Goal: Information Seeking & Learning: Learn about a topic

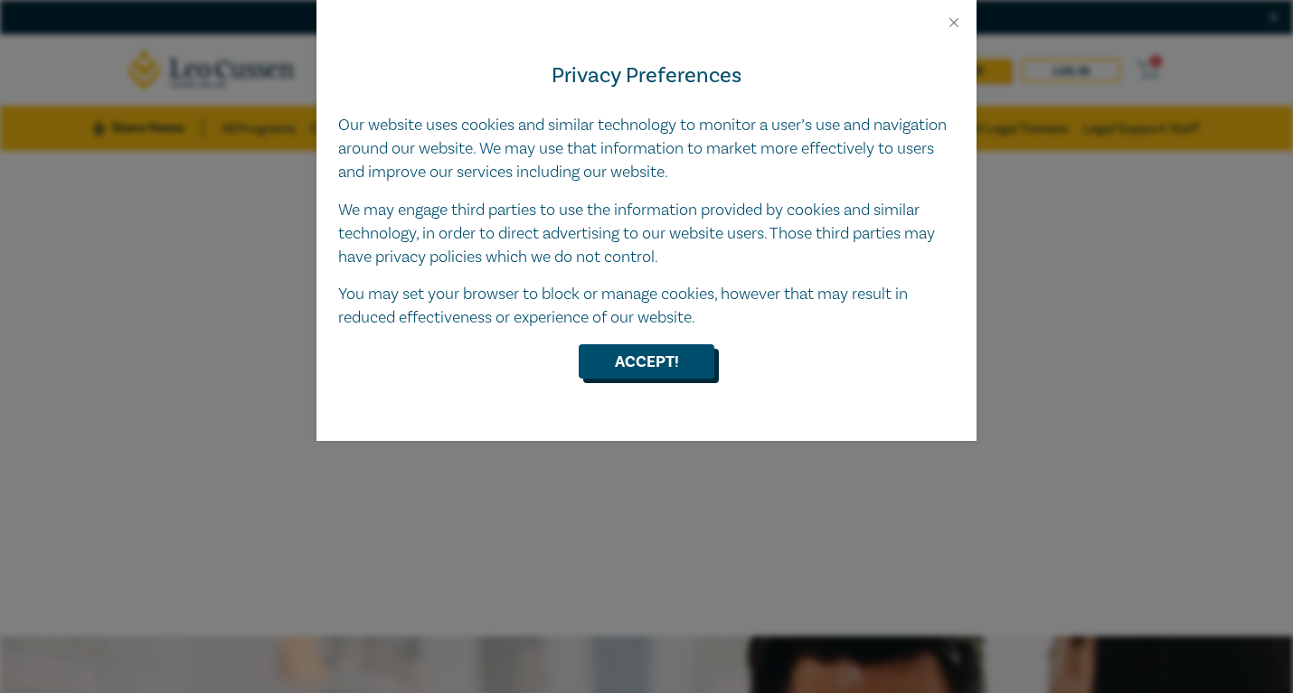
click at [675, 360] on button "Accept!" at bounding box center [647, 361] width 136 height 34
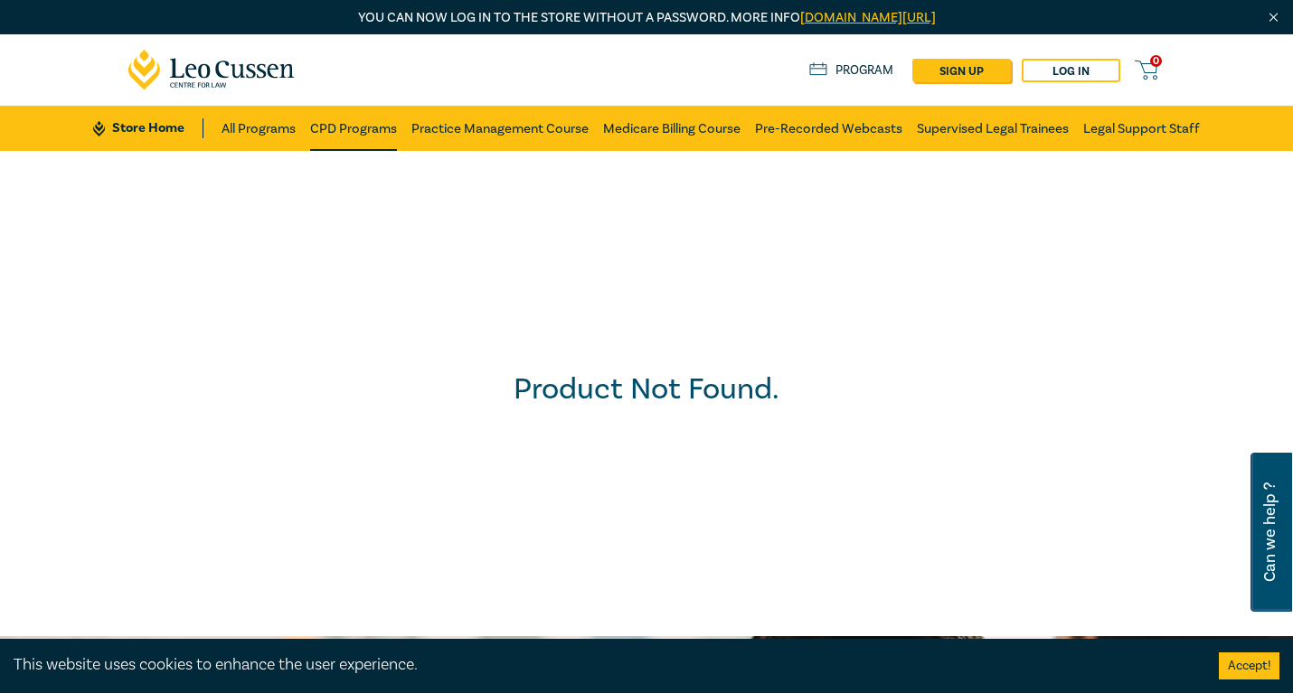
click at [344, 140] on link "CPD Programs" at bounding box center [353, 128] width 87 height 45
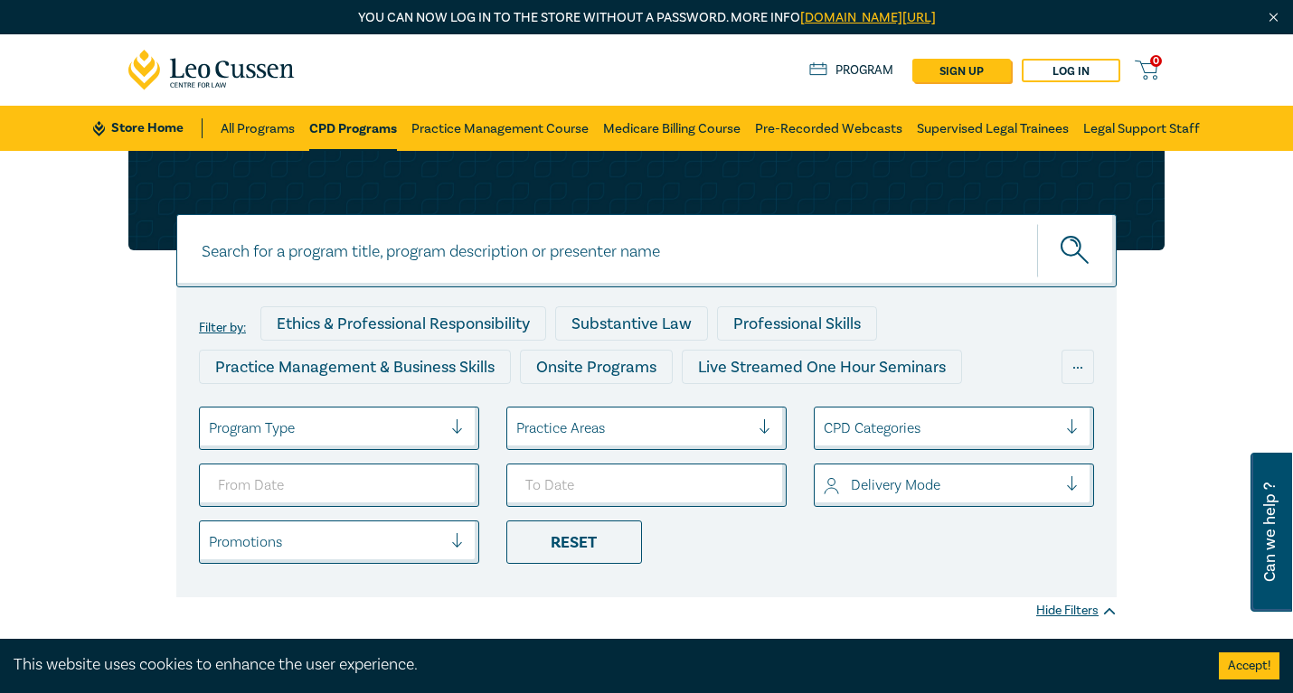
click at [394, 260] on input at bounding box center [646, 250] width 940 height 73
type input "FOI"
click at [1037, 223] on button "submit" at bounding box center [1077, 250] width 80 height 55
click at [1090, 263] on icon "submit" at bounding box center [1077, 252] width 32 height 32
click at [1072, 248] on icon "submit" at bounding box center [1077, 252] width 32 height 32
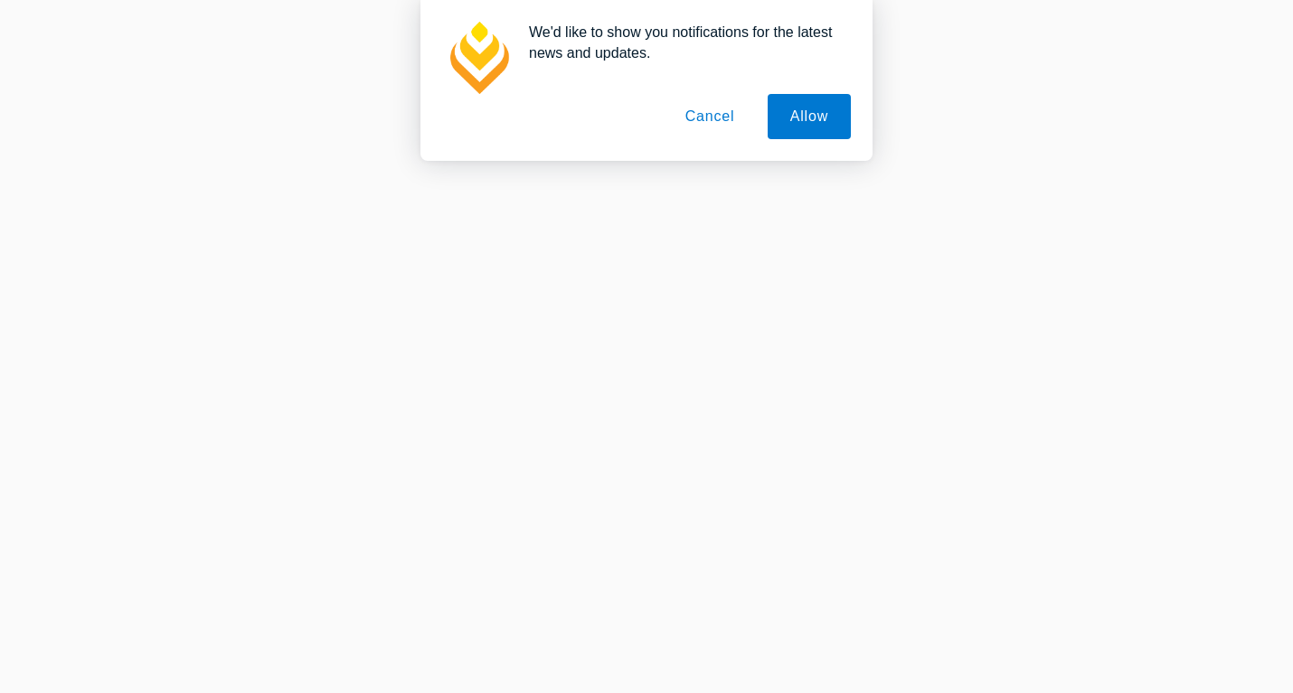
scroll to position [946, 0]
click at [799, 118] on button "Allow" at bounding box center [809, 116] width 83 height 45
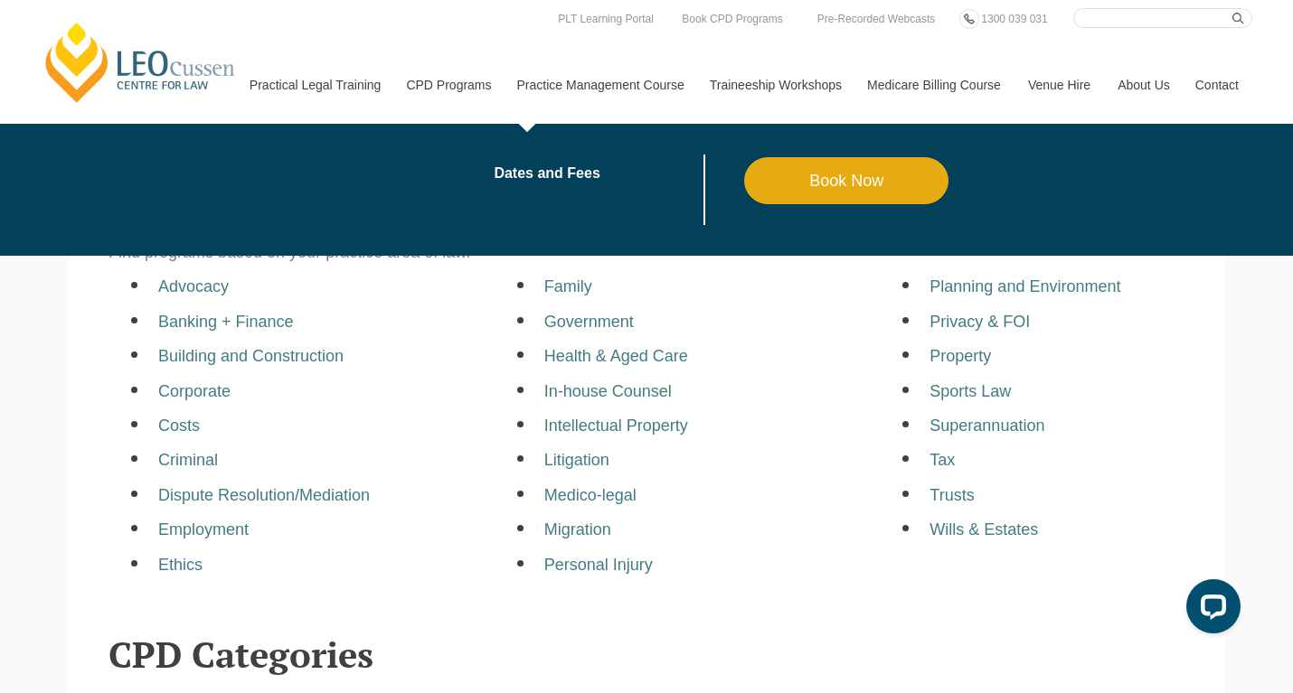
scroll to position [355, 0]
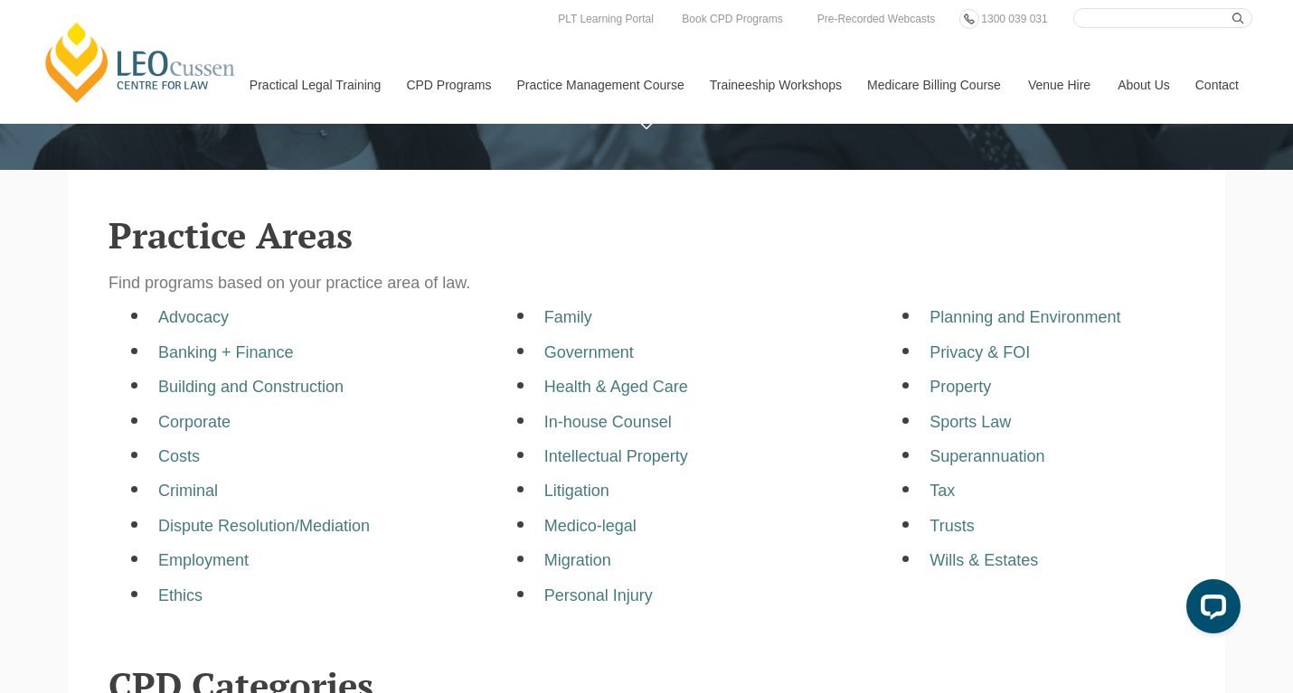
click at [988, 366] on ul "Planning and Environment Privacy & FOI Property Sports Law Superannuation Tax T…" at bounding box center [1072, 439] width 359 height 264
click at [988, 359] on a=pages/cpd-programs&taxons=pages/cpd-programs/practice-area/privacy-and-foi"] "Privacy & FOI" at bounding box center [979, 353] width 100 height 18
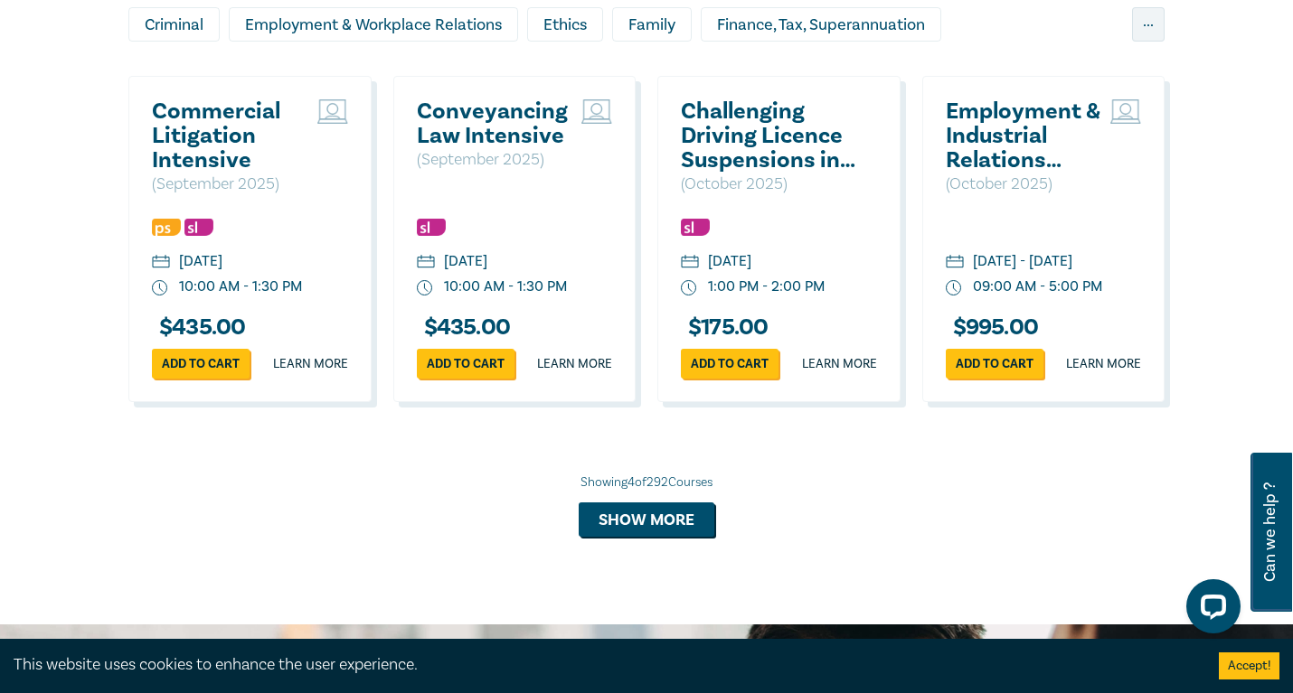
scroll to position [1698, 0]
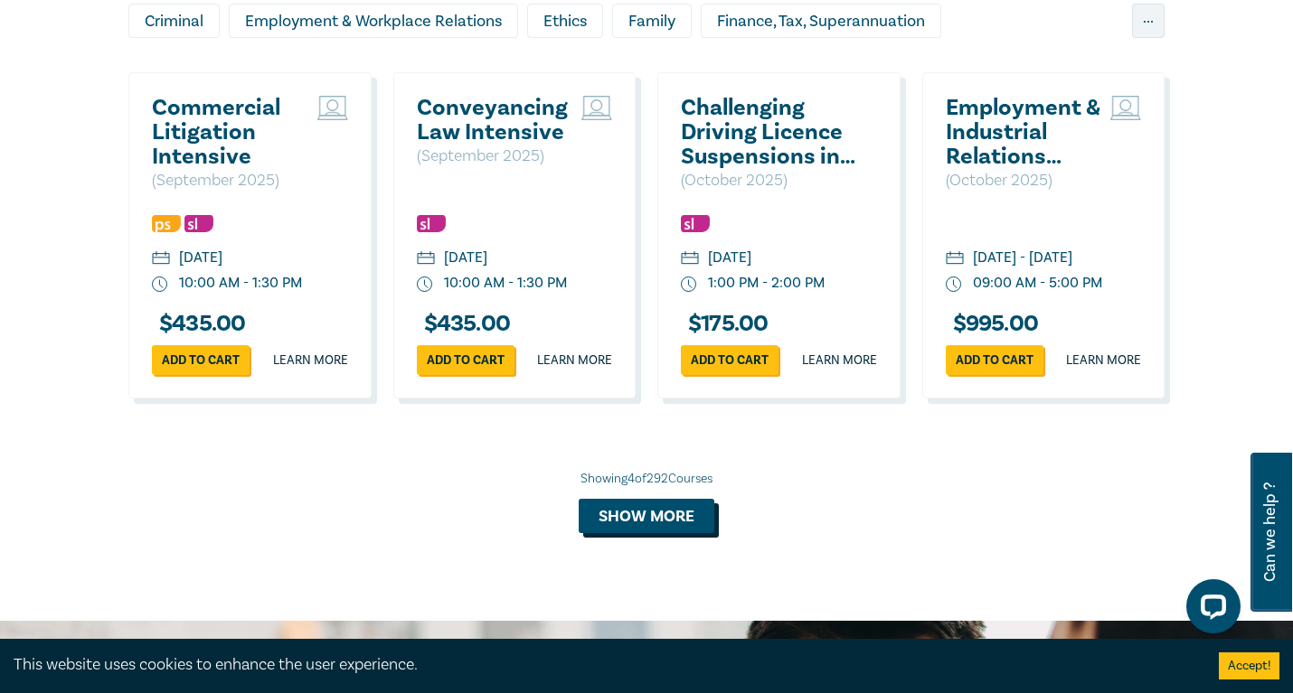
click at [665, 533] on button "Show more" at bounding box center [647, 516] width 136 height 34
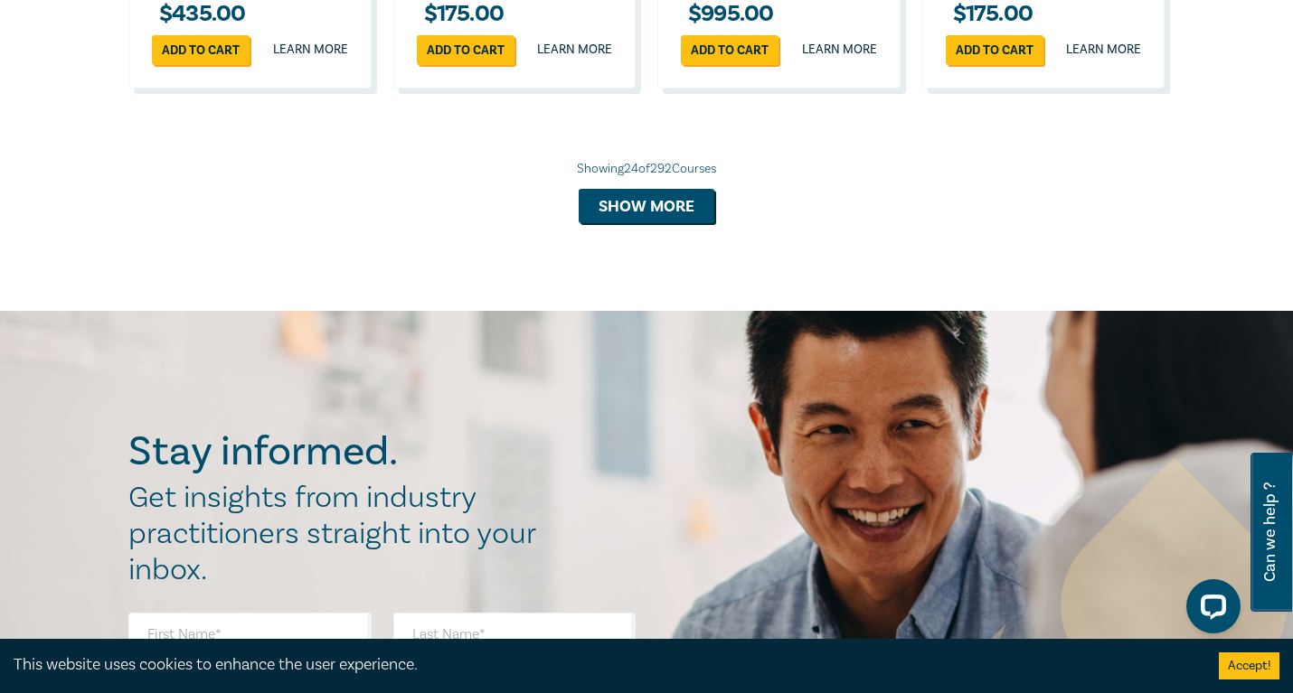
scroll to position [3754, 0]
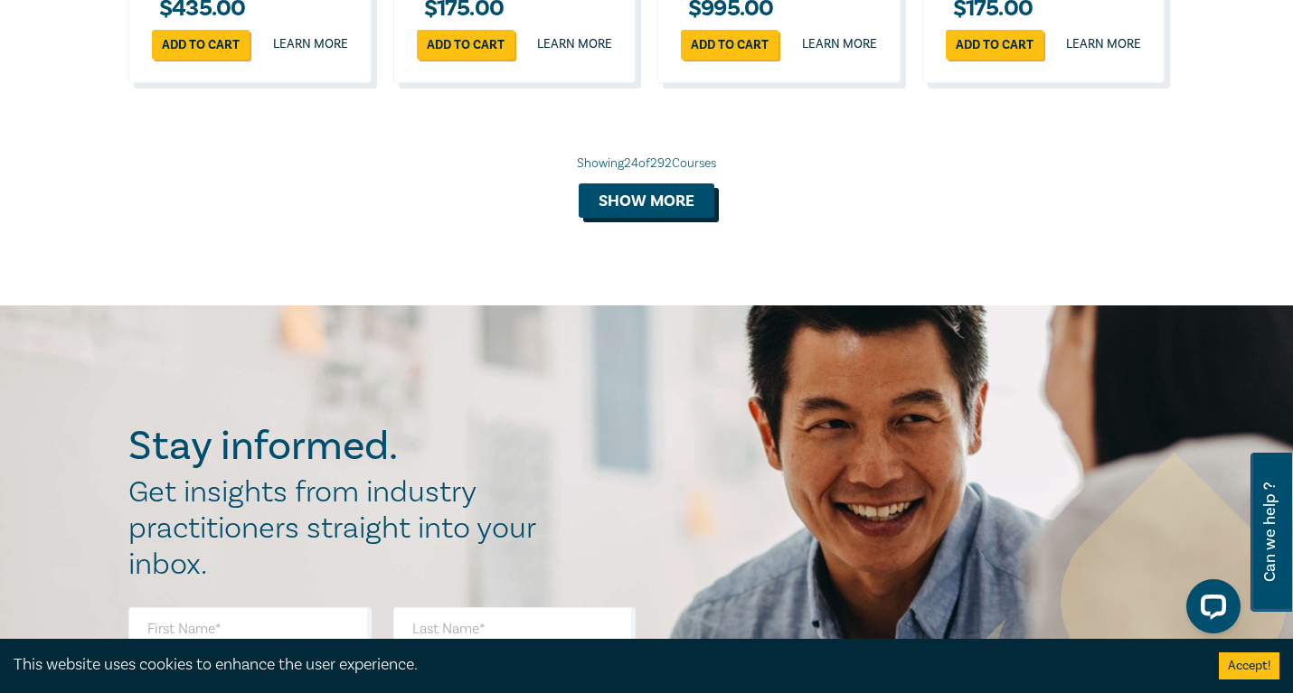
click at [674, 218] on button "Show more" at bounding box center [647, 201] width 136 height 34
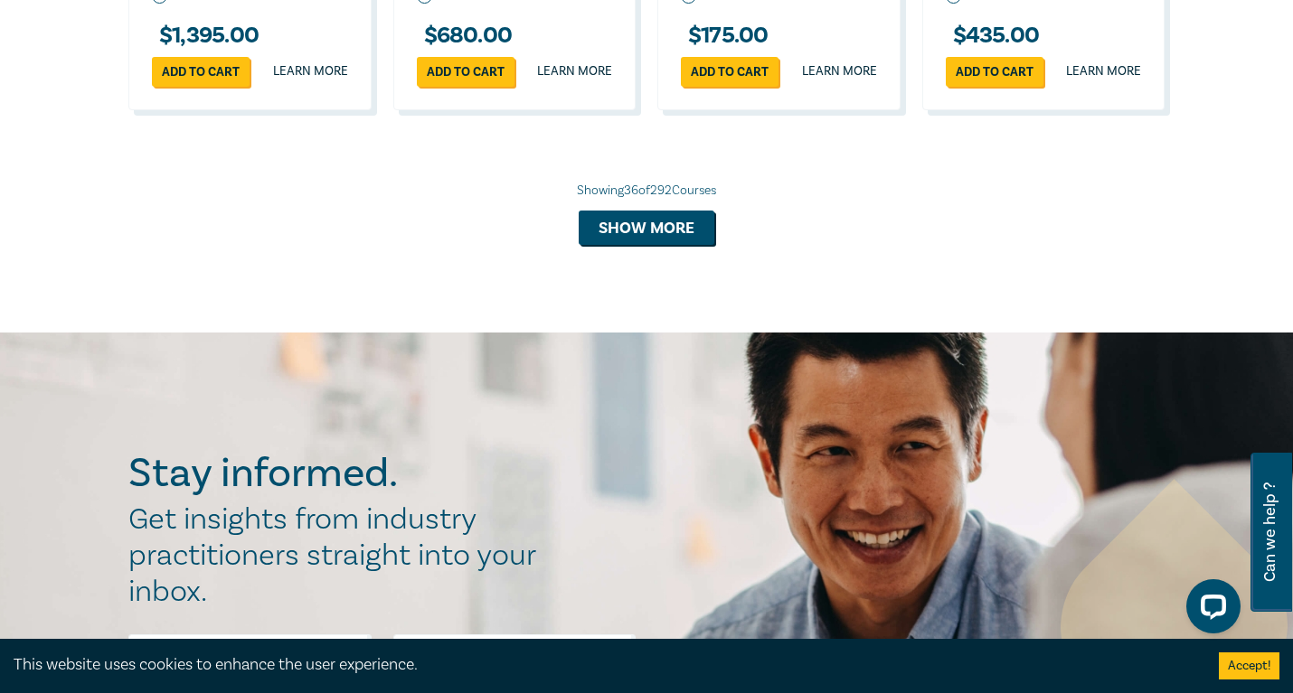
scroll to position [4793, 0]
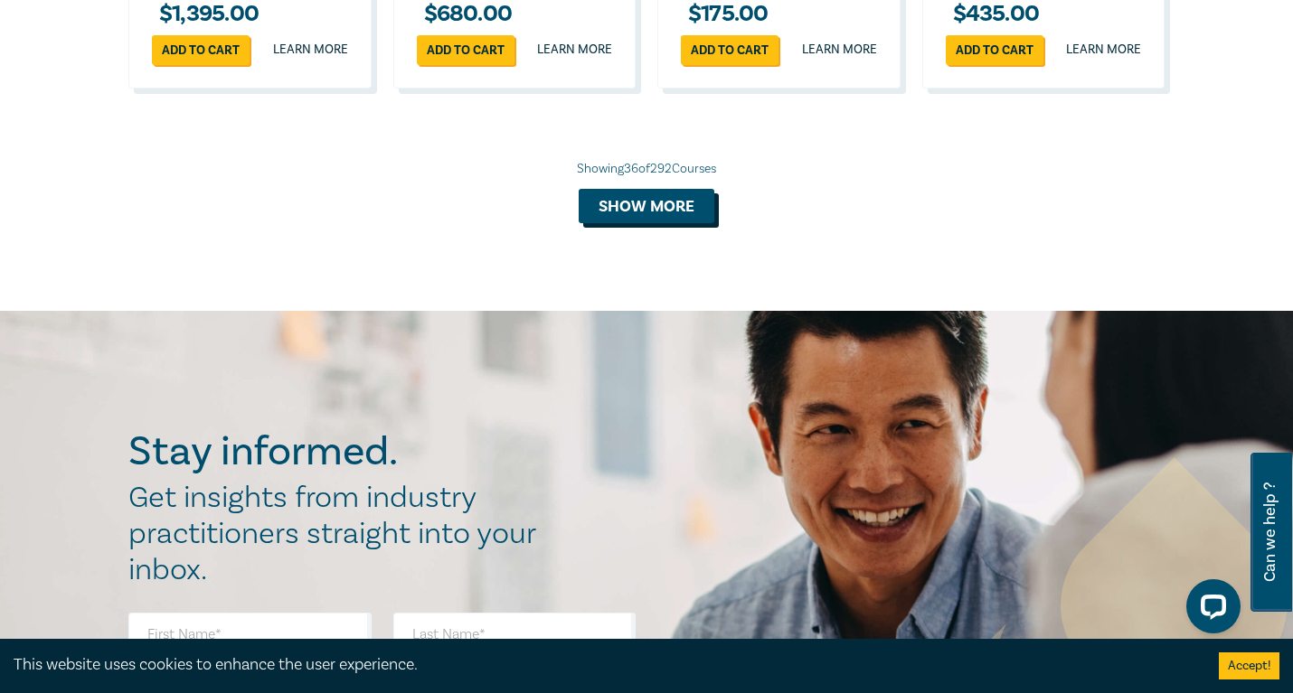
click at [656, 223] on button "Show more" at bounding box center [647, 206] width 136 height 34
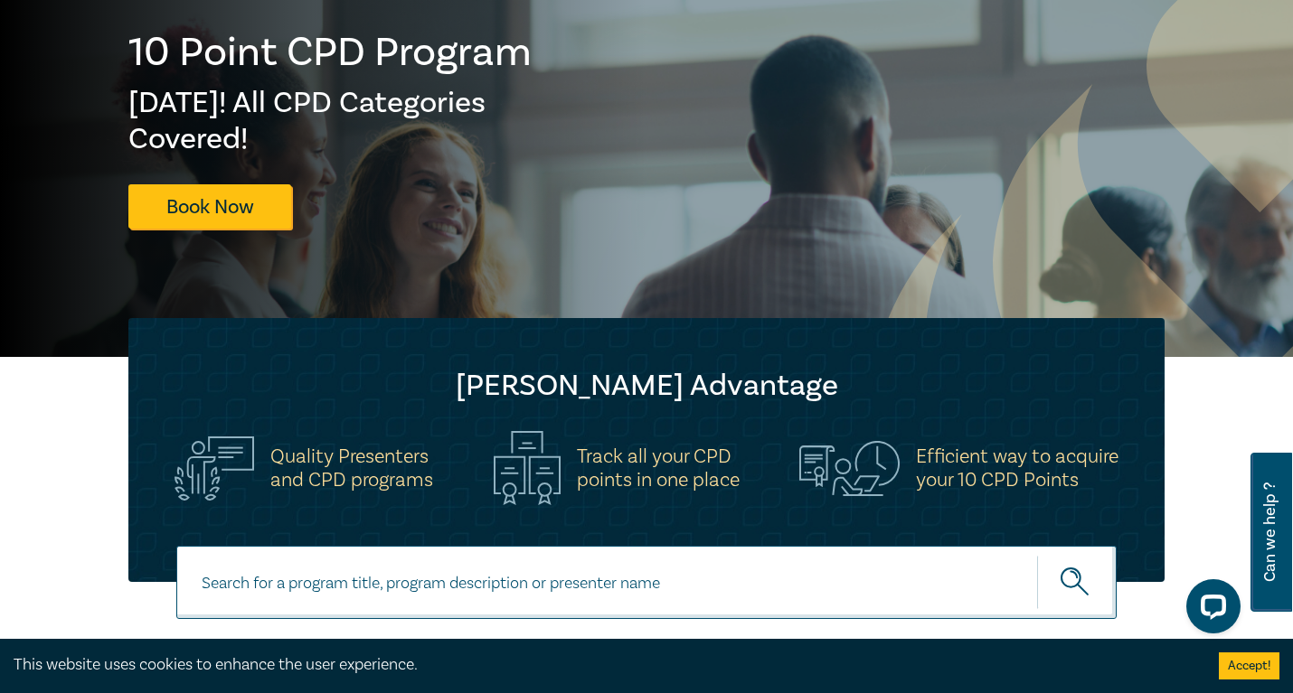
scroll to position [249, 0]
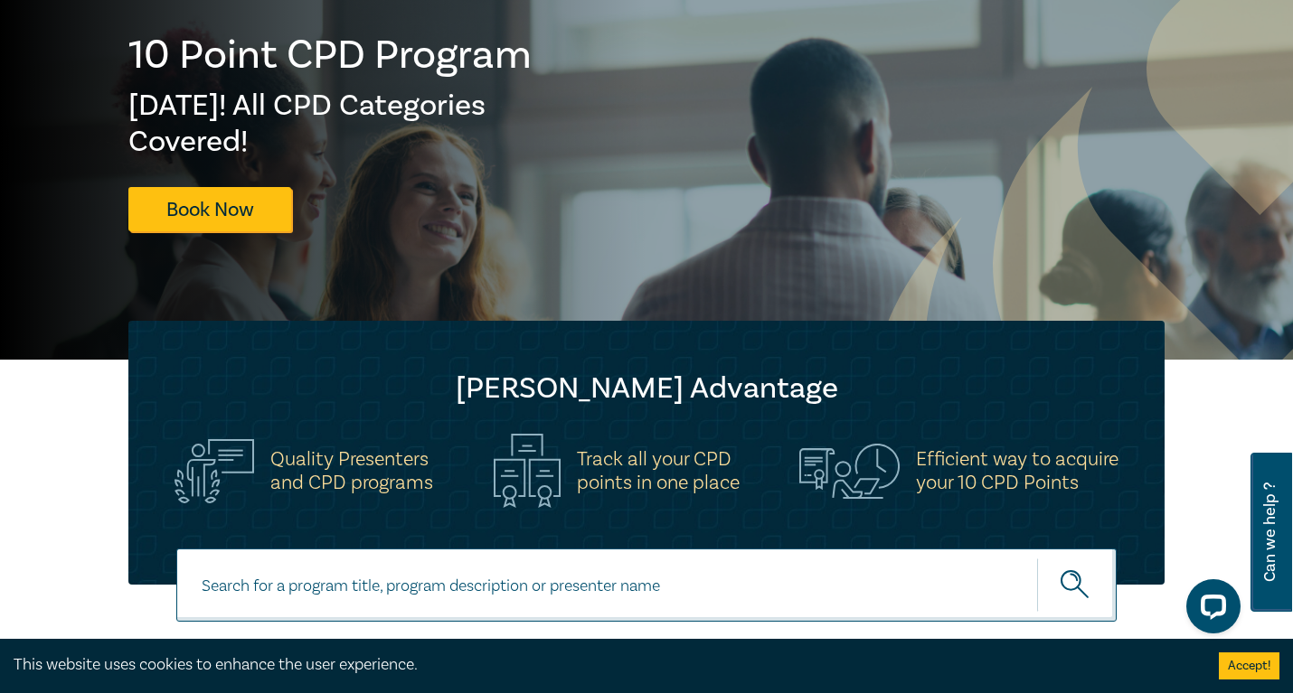
click at [444, 578] on input at bounding box center [646, 585] width 940 height 73
type input "FOI"
click at [1037, 558] on button "submit" at bounding box center [1077, 585] width 80 height 55
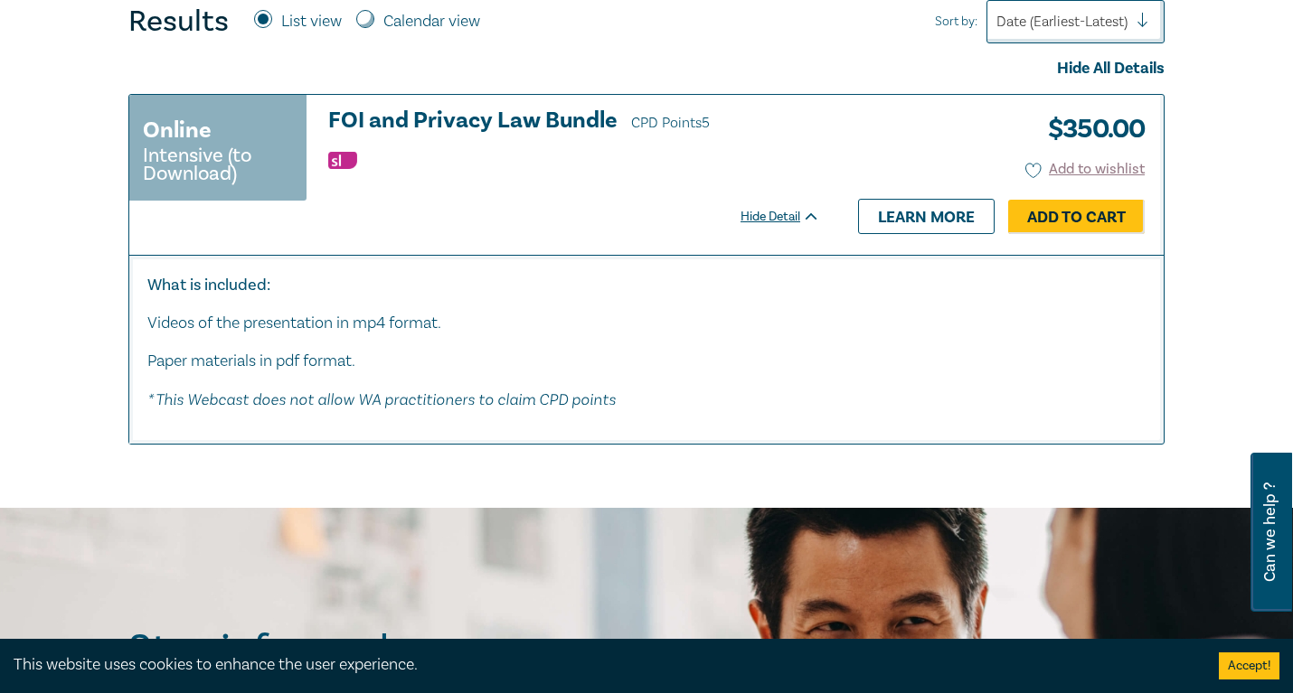
scroll to position [789, 0]
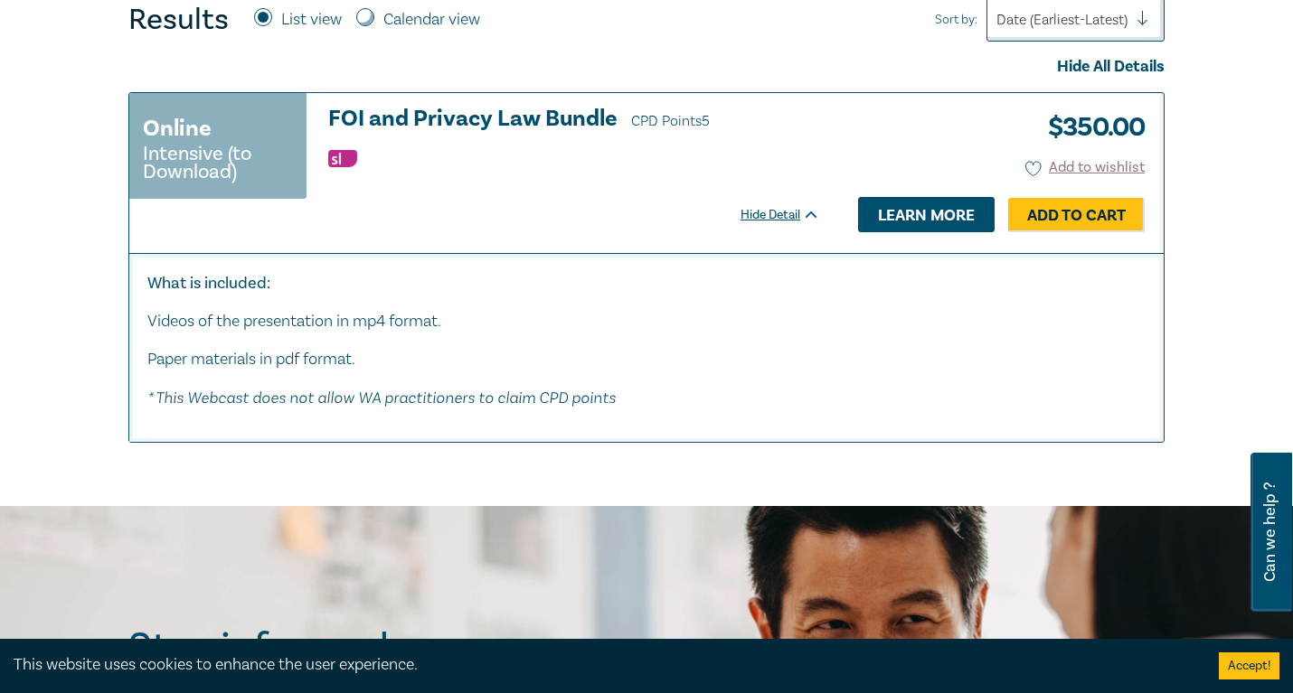
click at [964, 212] on link "Learn more" at bounding box center [926, 214] width 137 height 34
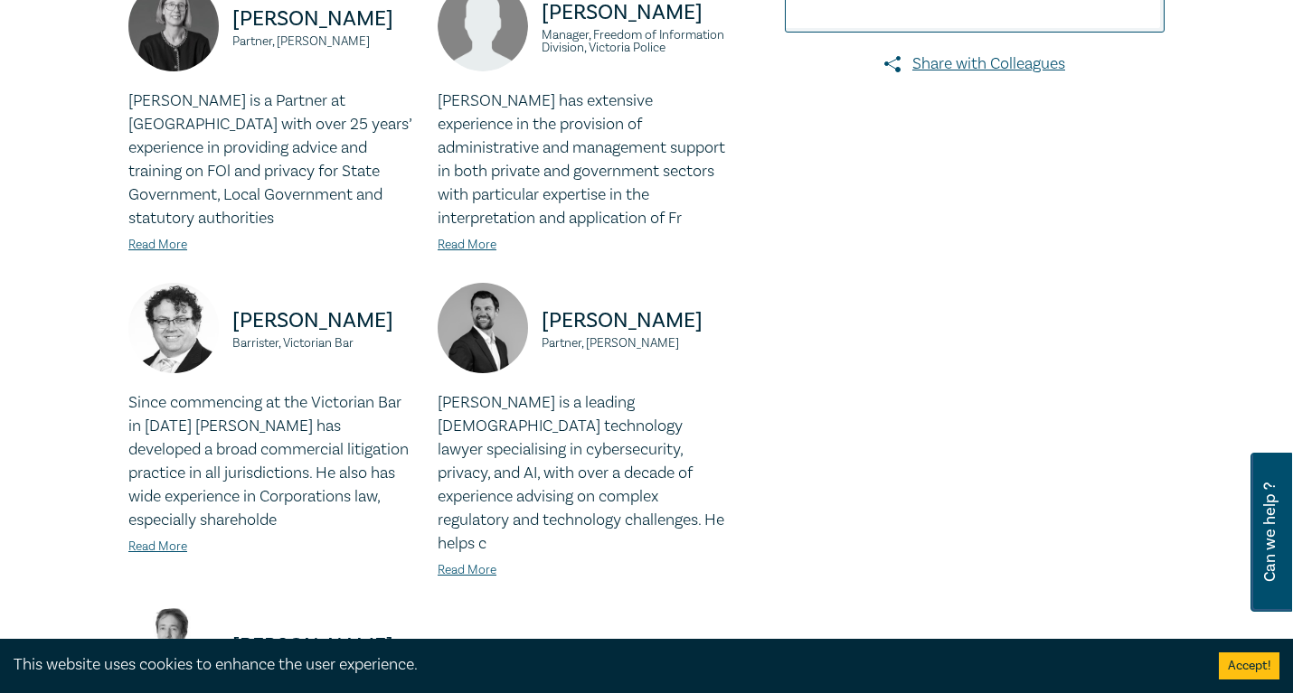
scroll to position [524, 0]
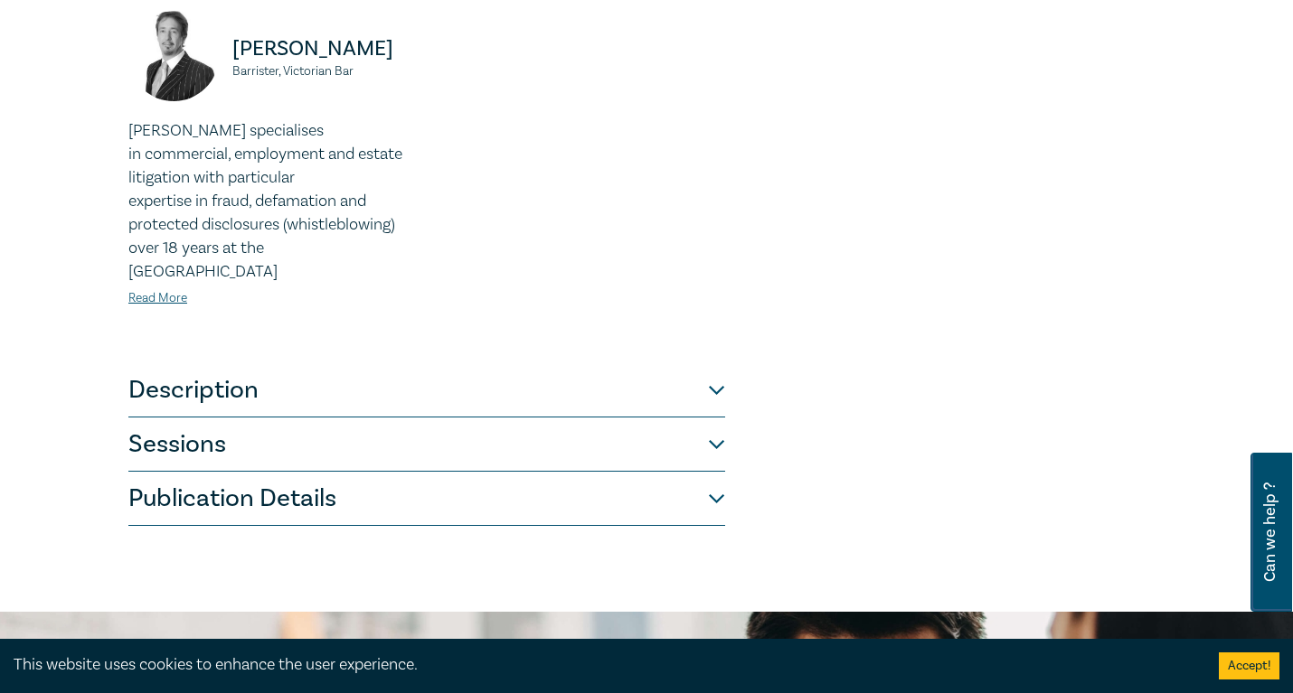
click at [444, 363] on button "Description" at bounding box center [426, 390] width 597 height 54
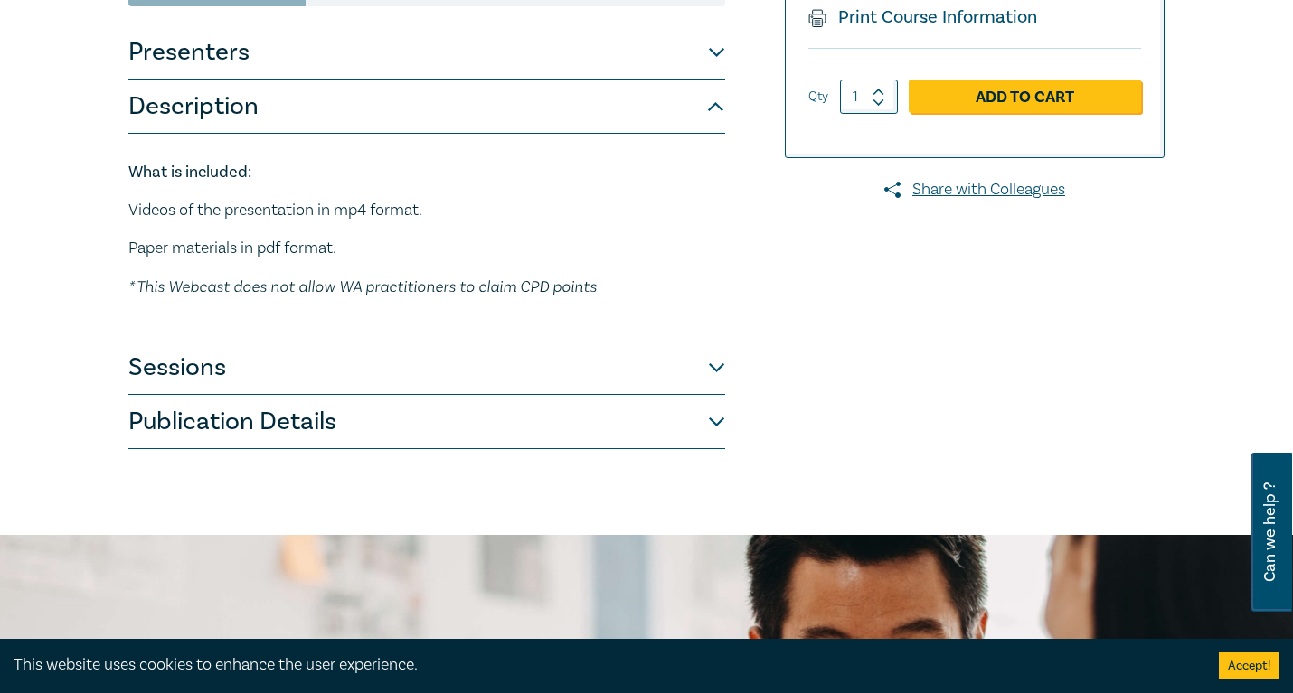
scroll to position [414, 0]
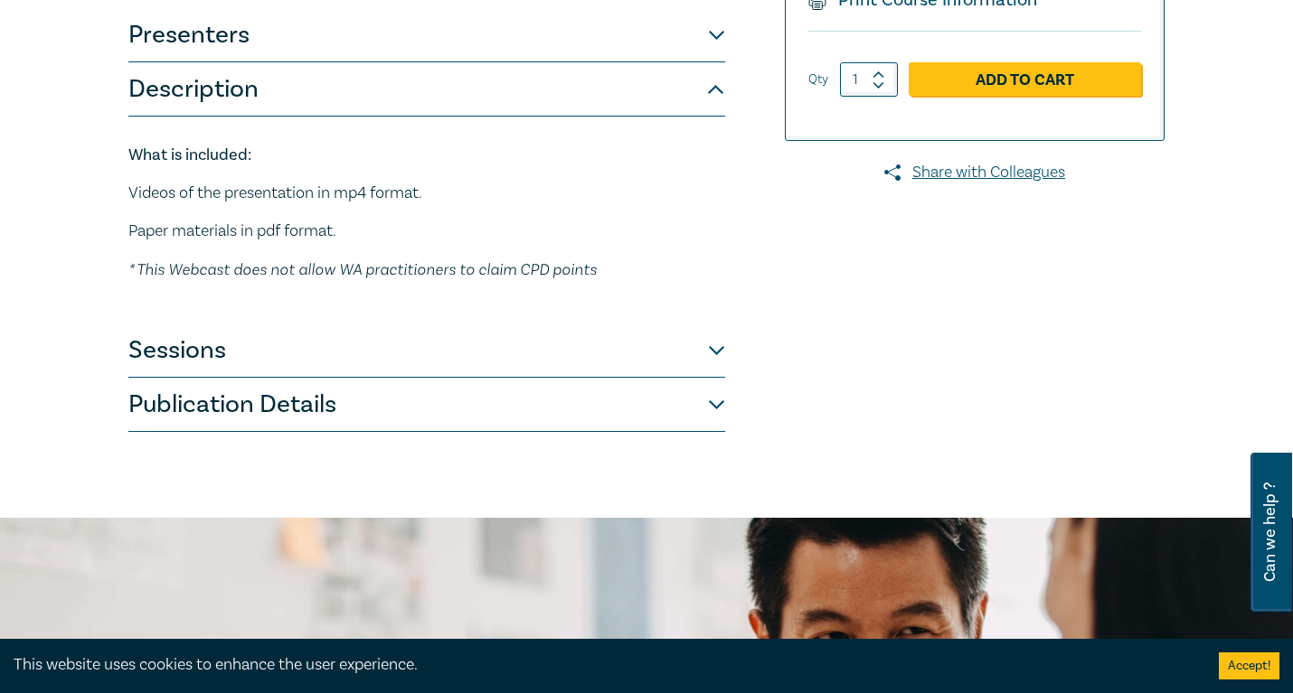
click at [410, 350] on button "Sessions" at bounding box center [426, 351] width 597 height 54
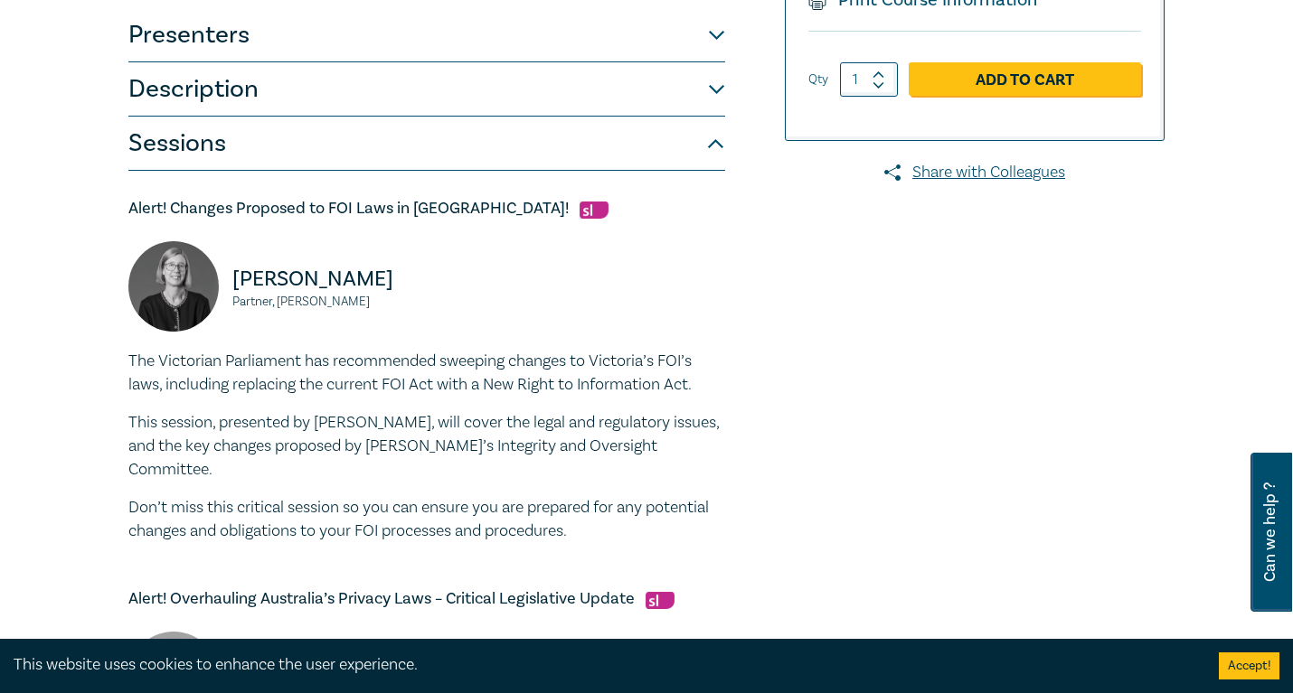
scroll to position [454, 0]
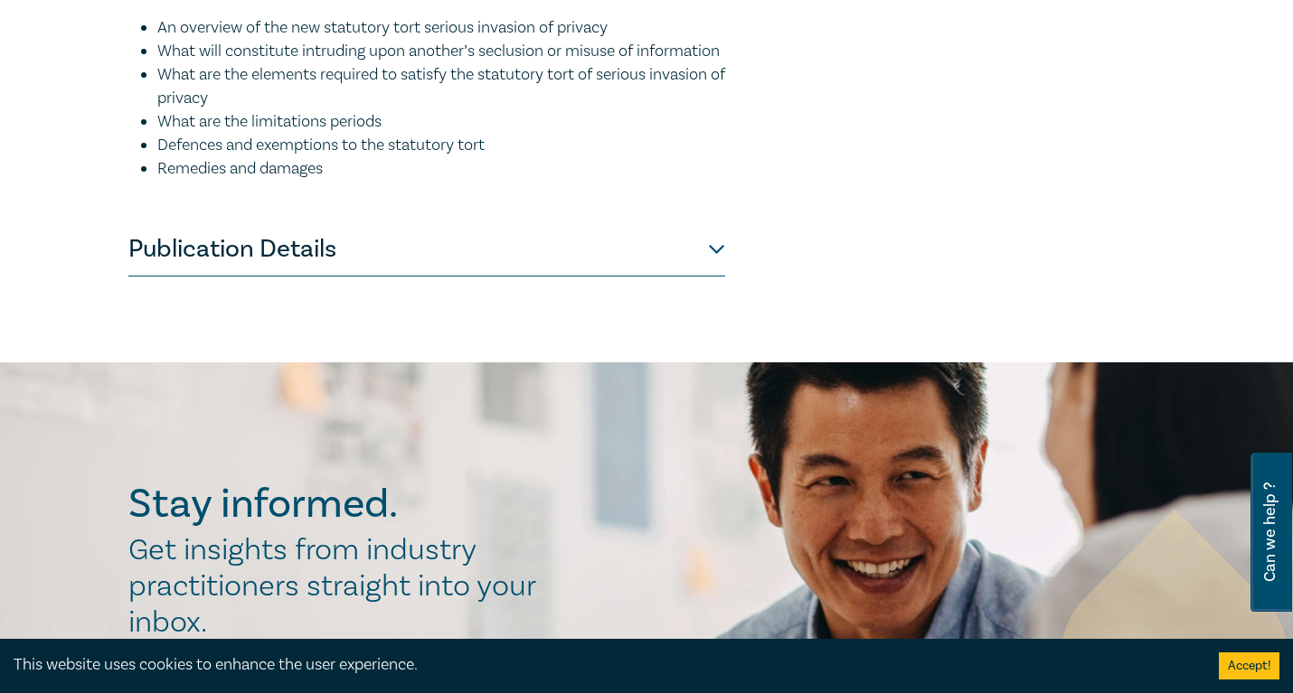
click at [325, 277] on button "Publication Details" at bounding box center [426, 249] width 597 height 54
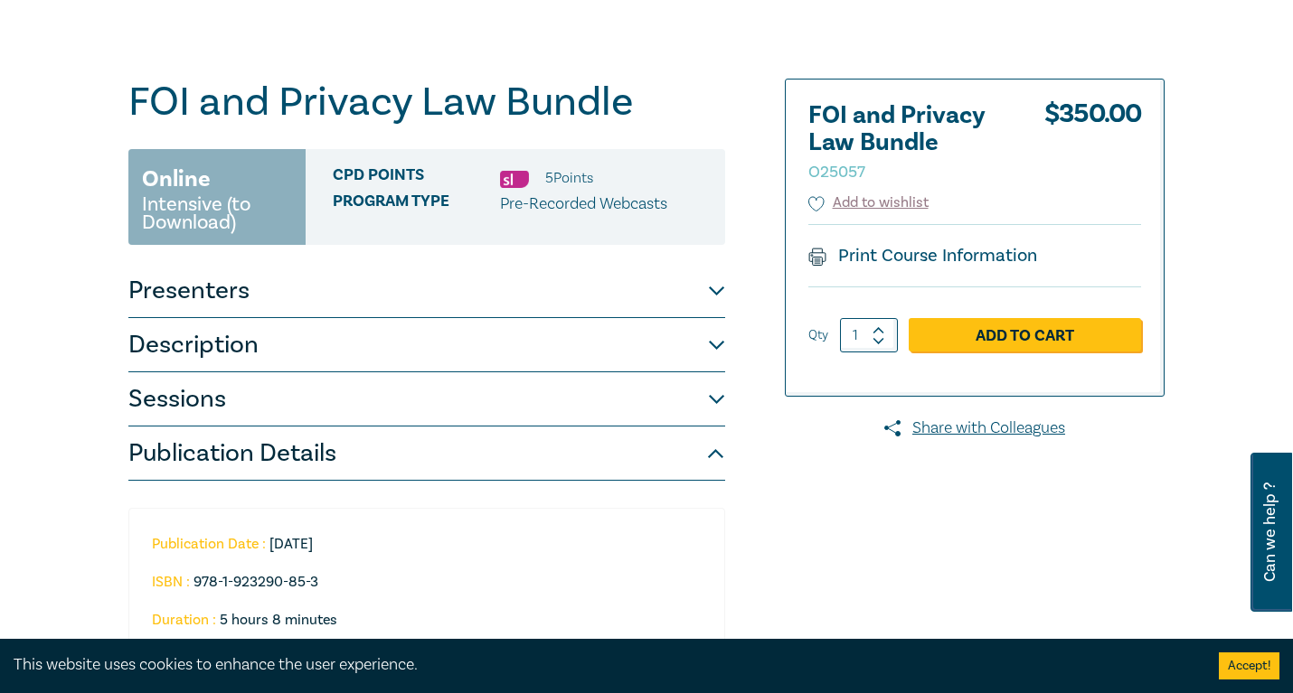
scroll to position [112, 0]
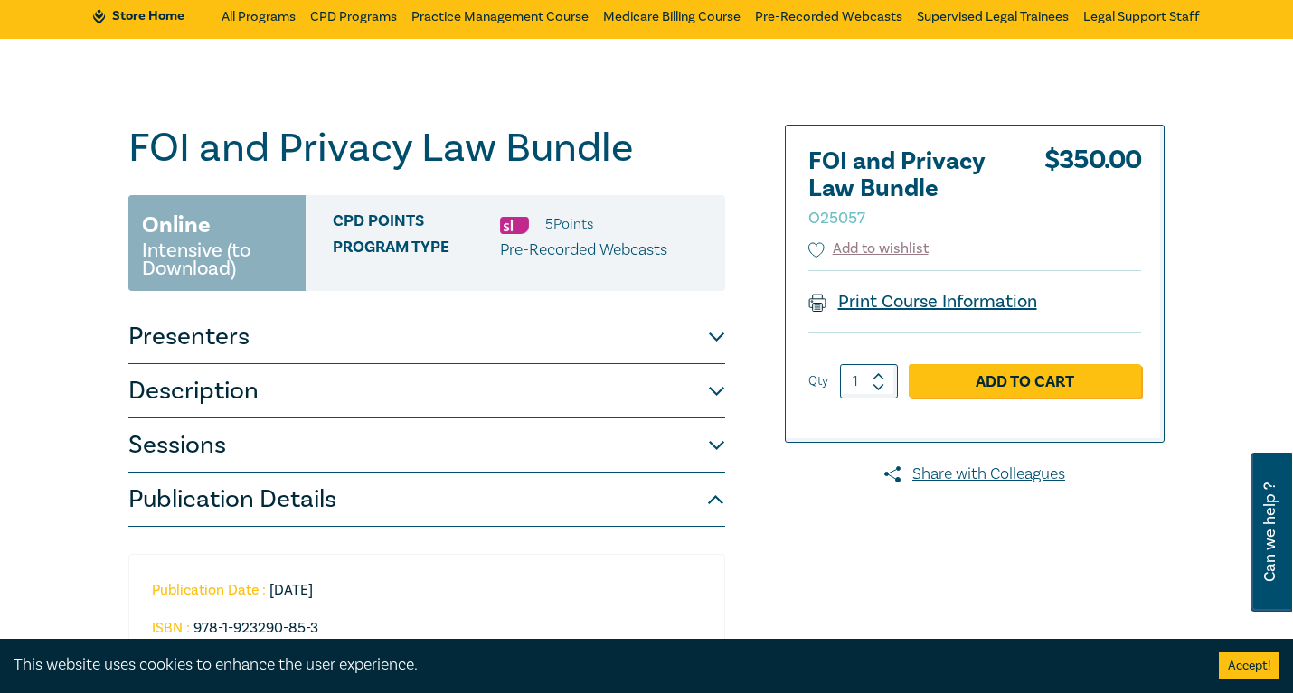
click at [948, 290] on link "Print Course Information" at bounding box center [922, 302] width 229 height 24
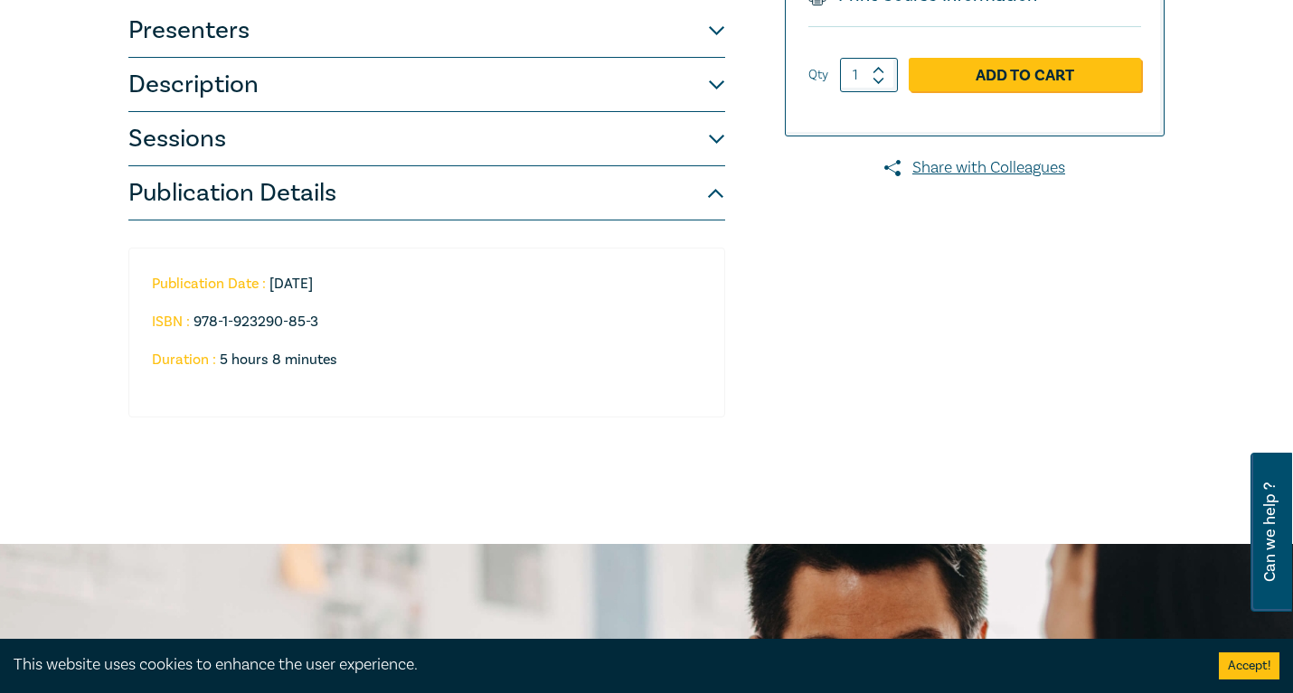
scroll to position [316, 0]
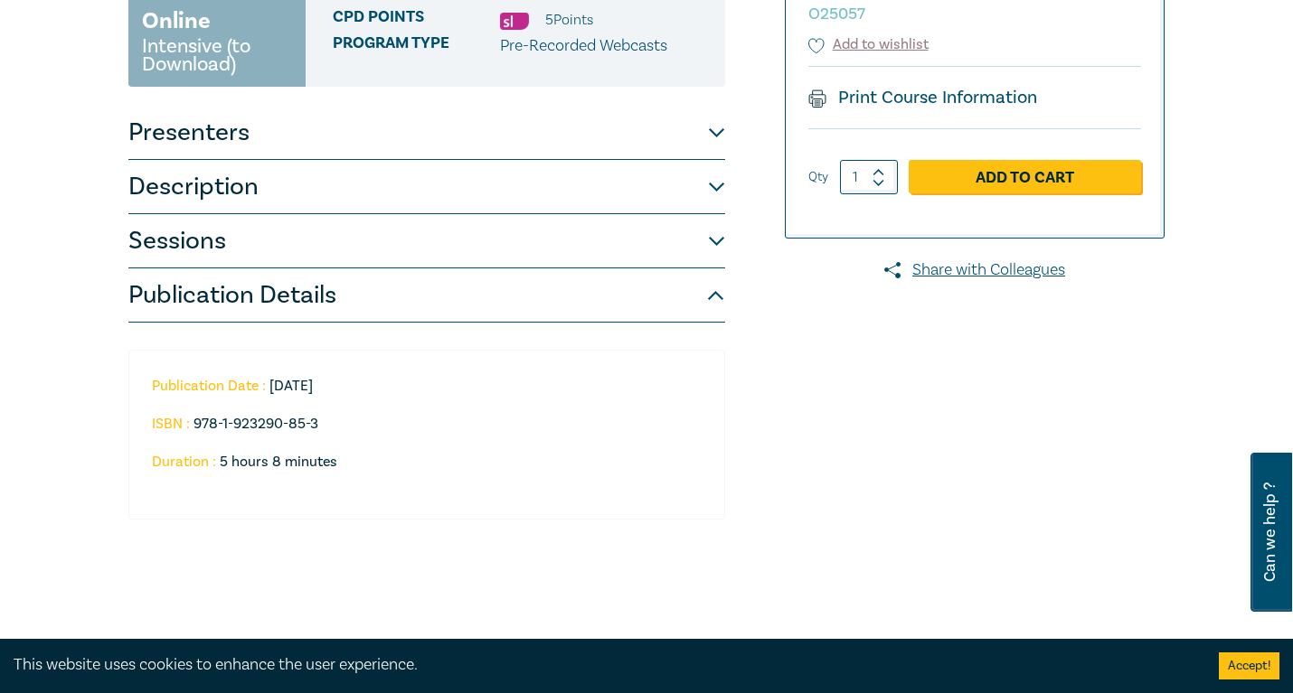
click at [481, 232] on button "Sessions" at bounding box center [426, 241] width 597 height 54
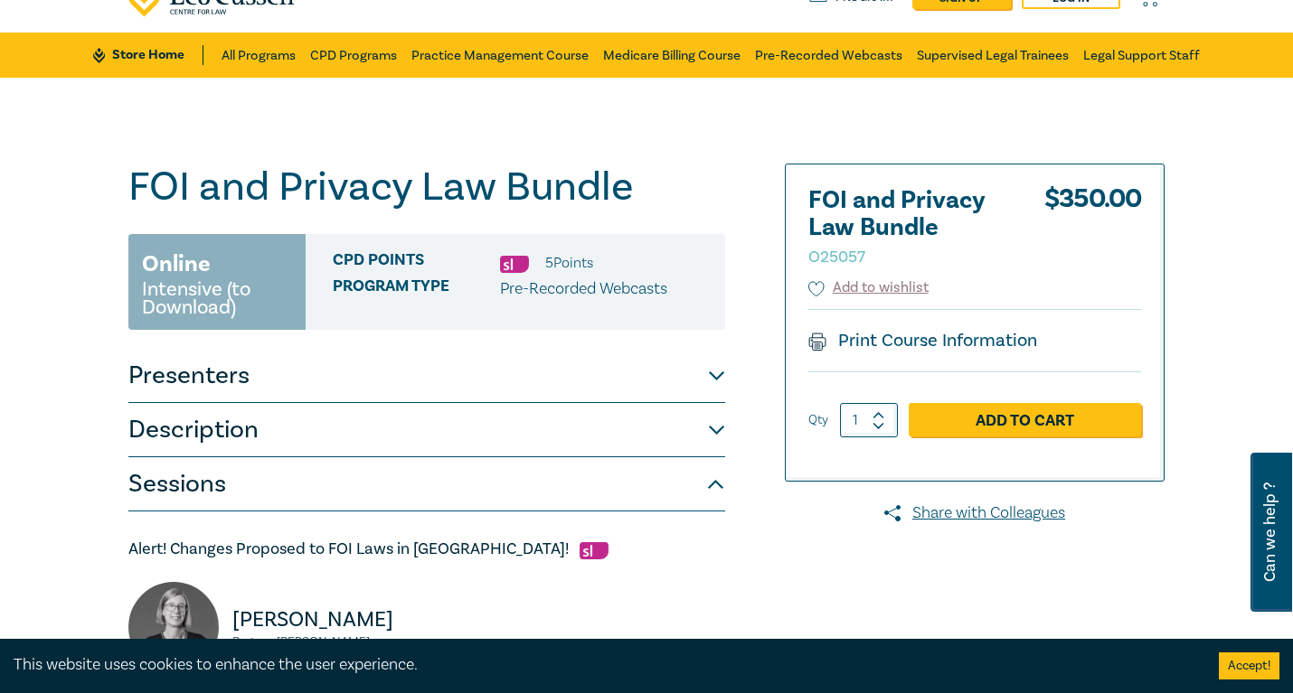
scroll to position [74, 0]
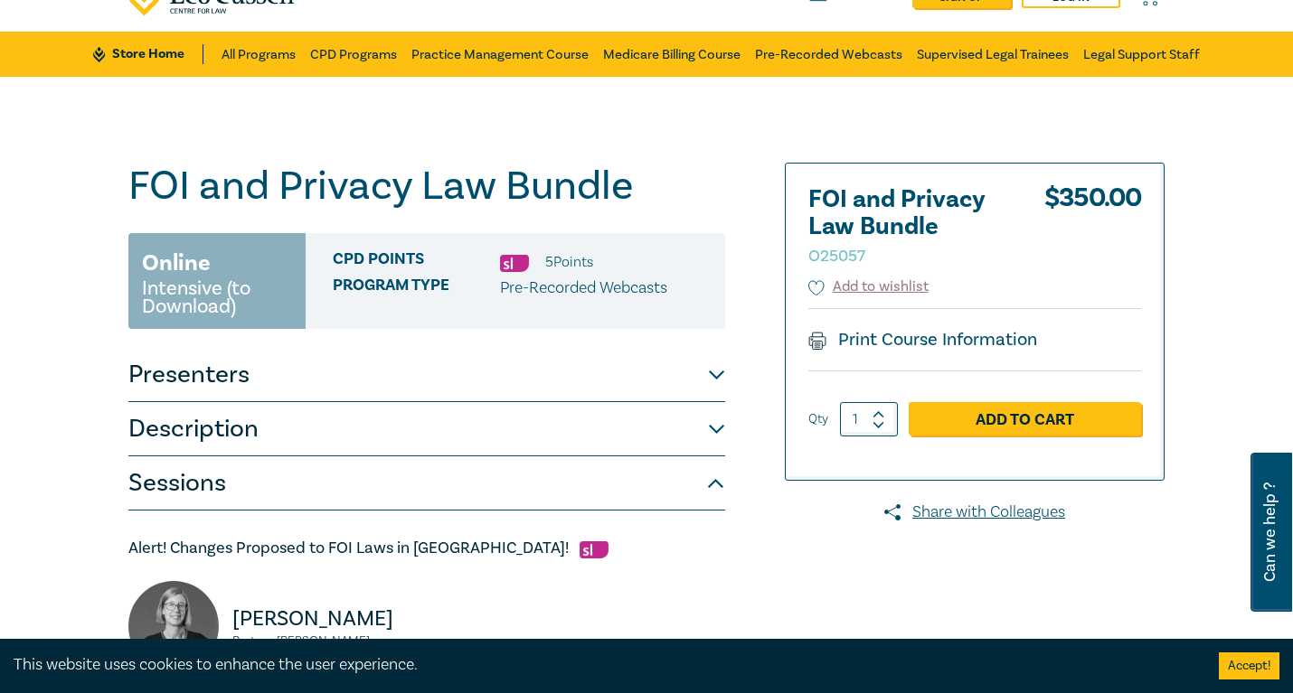
click at [580, 550] on img at bounding box center [594, 550] width 29 height 17
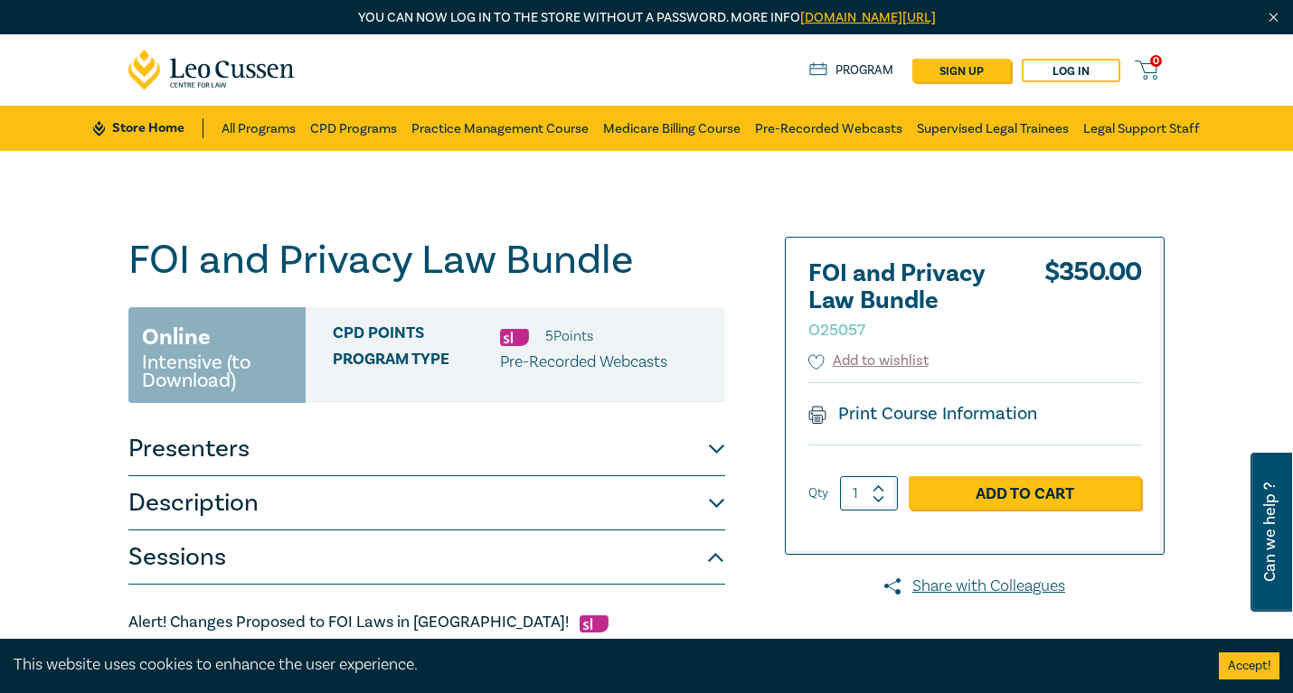
click at [427, 509] on button "Description" at bounding box center [426, 503] width 597 height 54
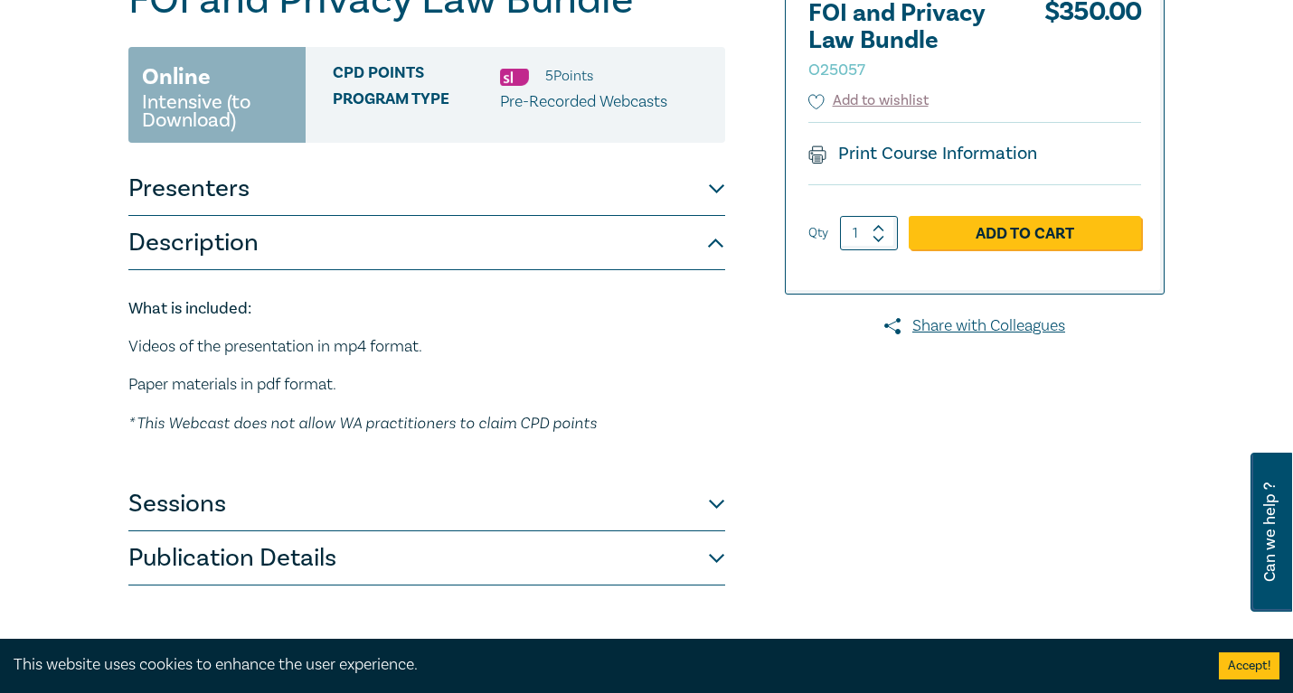
scroll to position [264, 0]
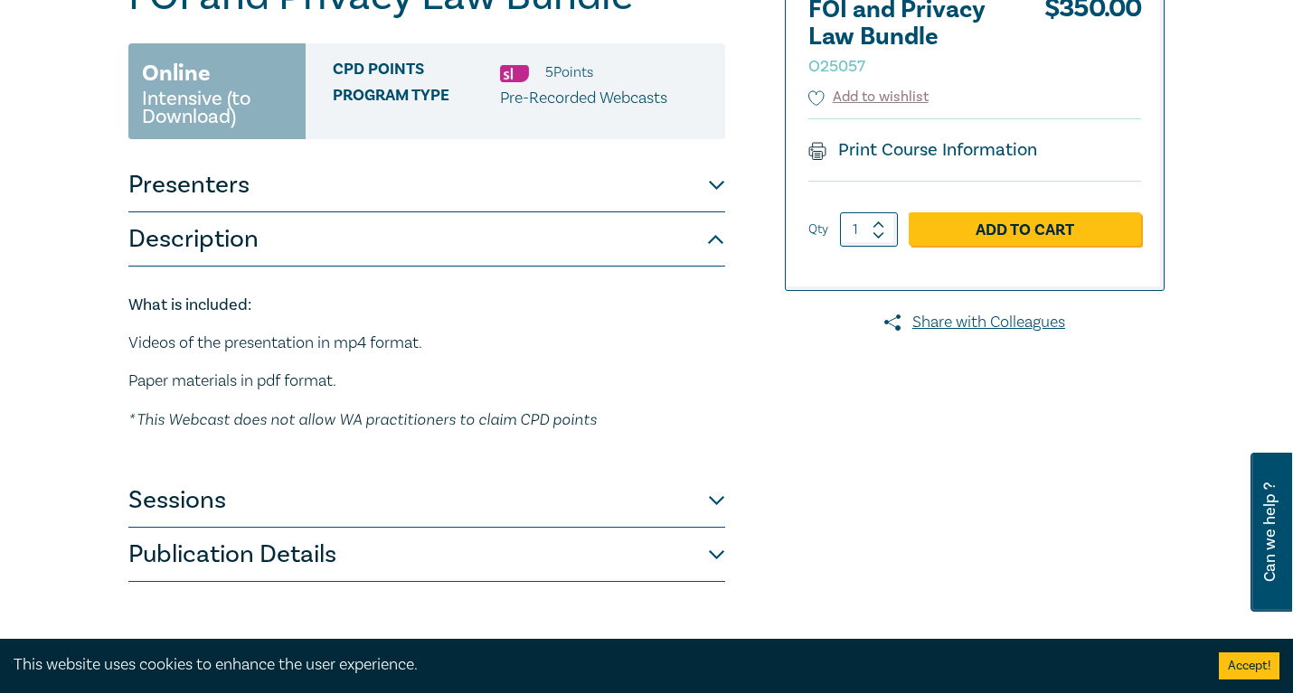
click at [399, 525] on button "Sessions" at bounding box center [426, 501] width 597 height 54
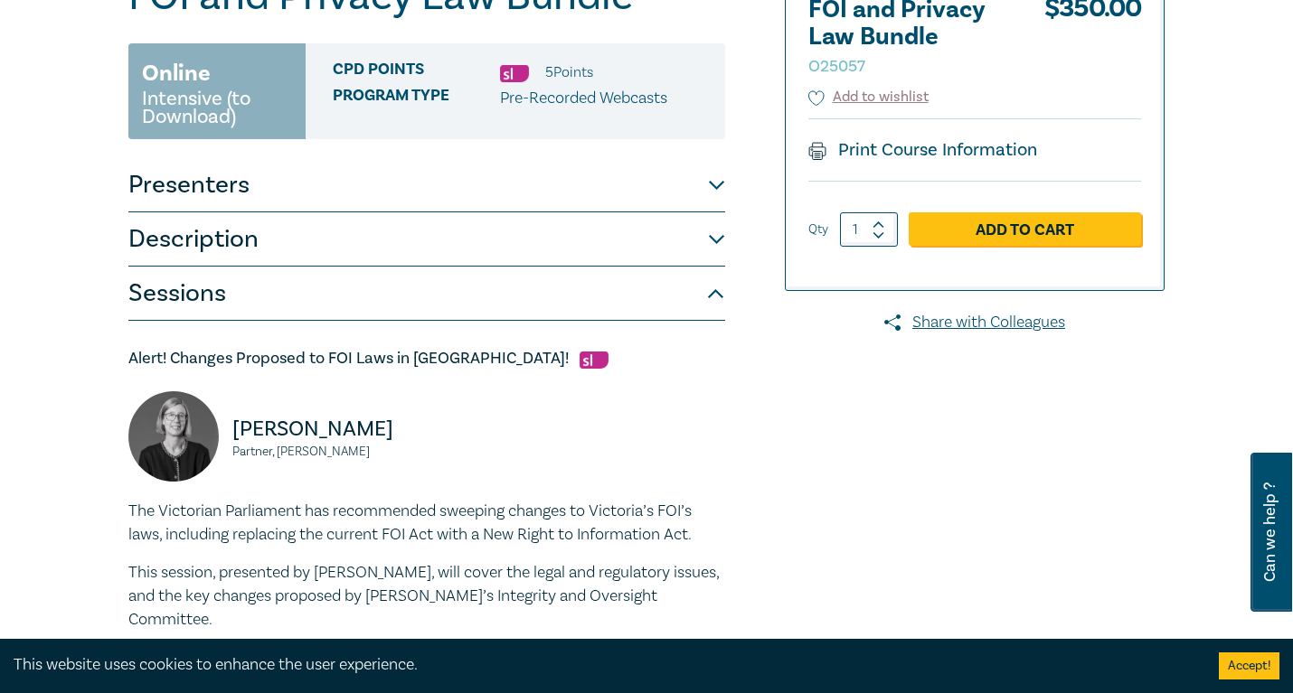
click at [317, 189] on button "Presenters" at bounding box center [426, 185] width 597 height 54
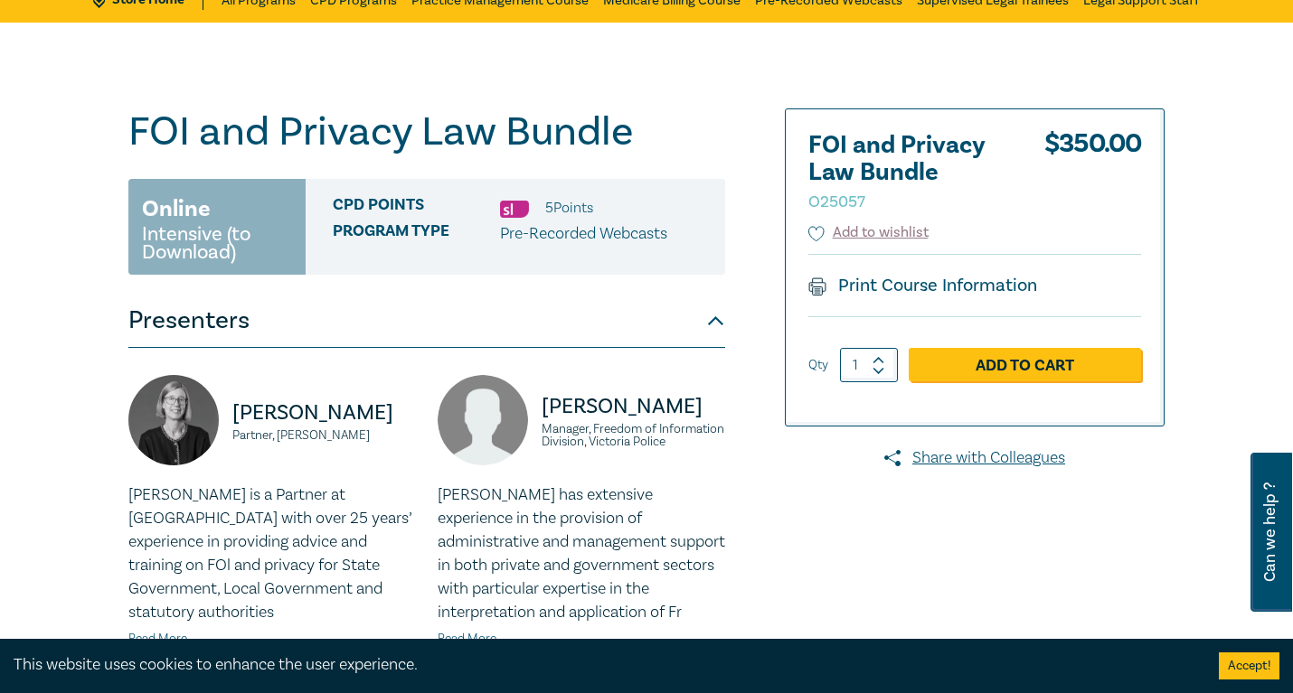
scroll to position [0, 0]
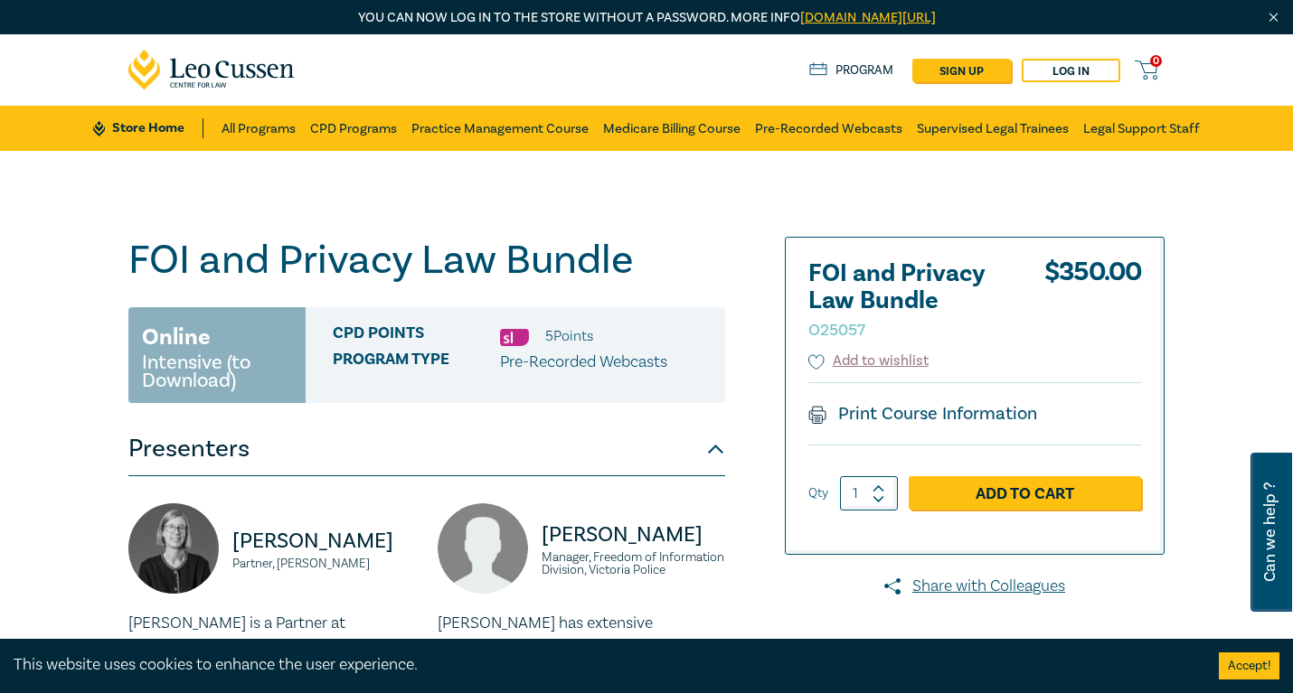
click at [849, 332] on small "O25057" at bounding box center [836, 330] width 57 height 21
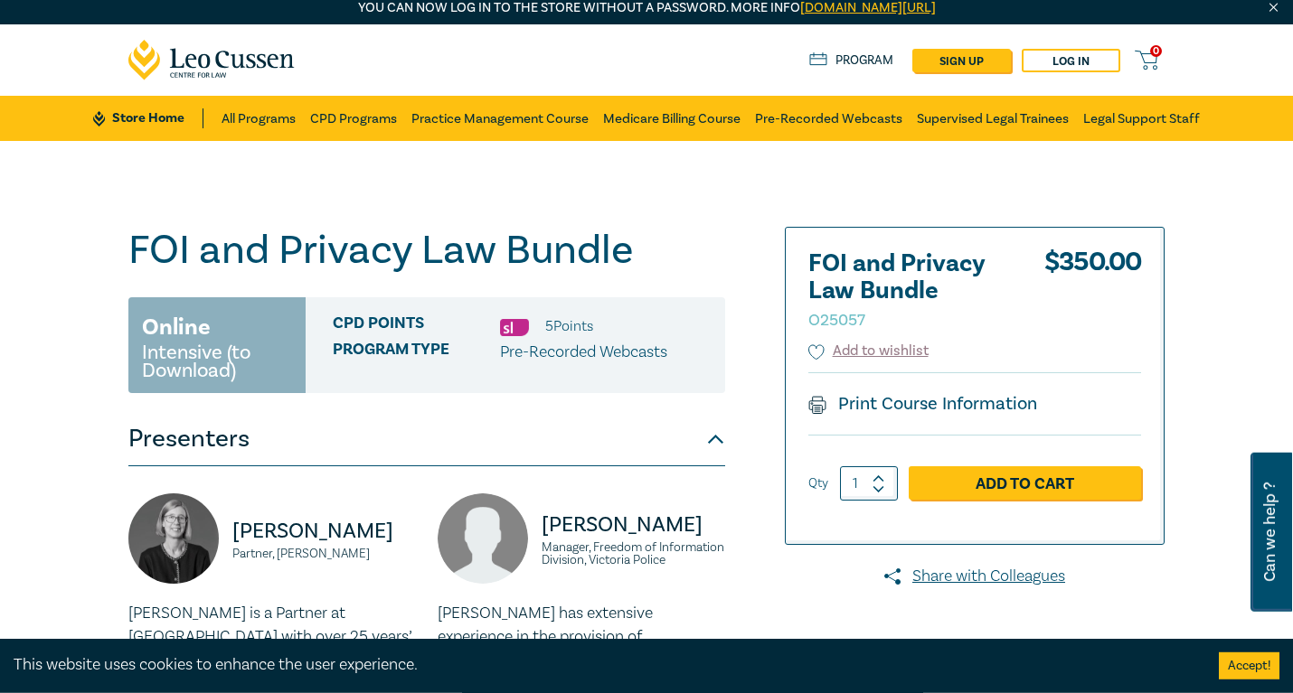
click at [712, 439] on button "Presenters" at bounding box center [426, 439] width 597 height 54
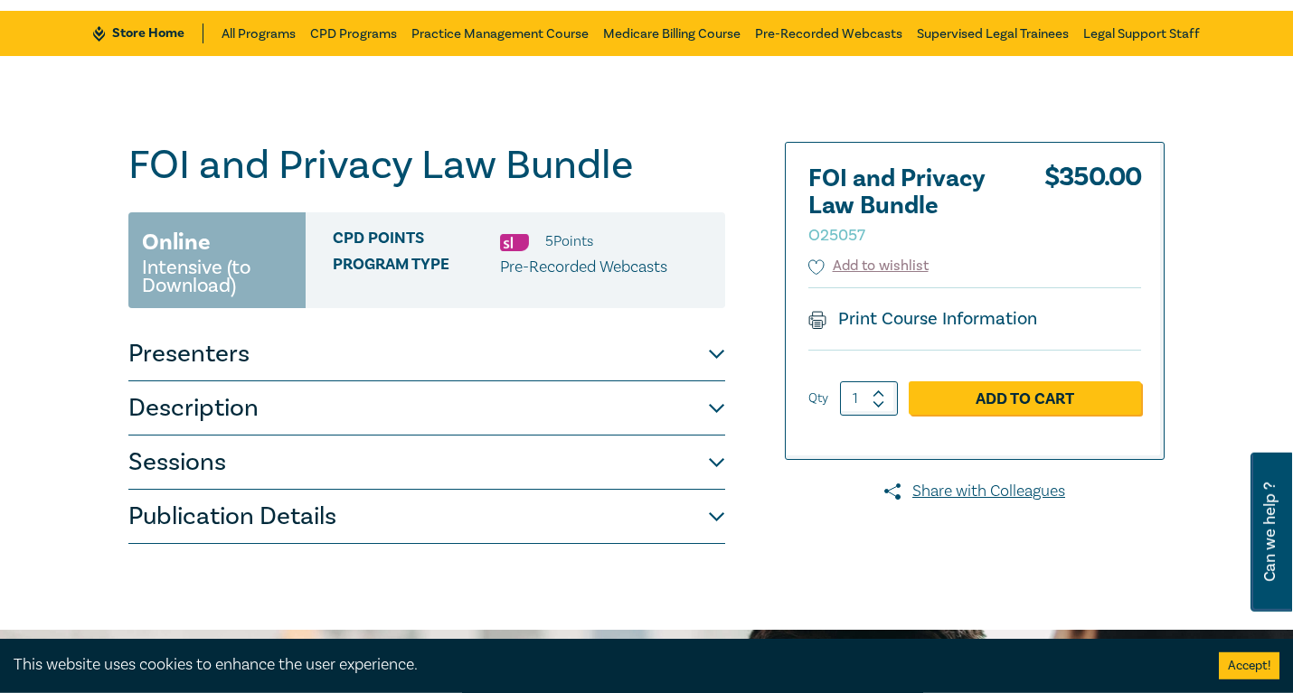
scroll to position [147, 0]
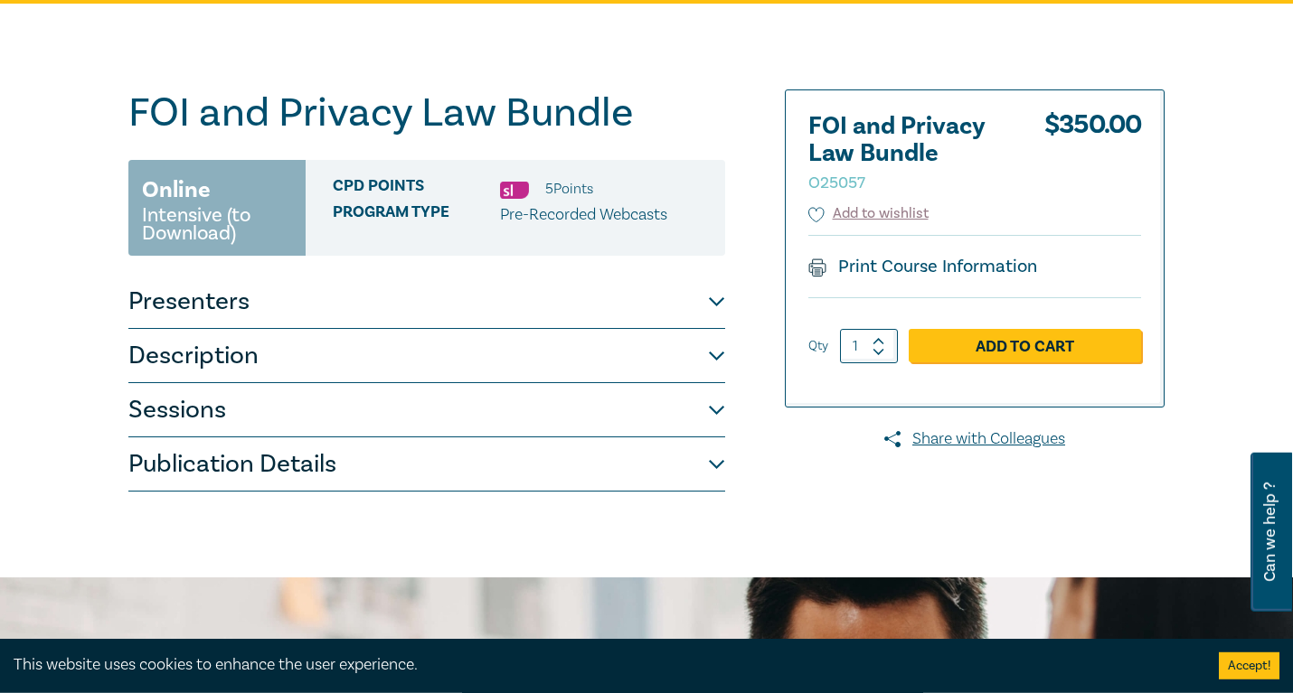
click at [570, 460] on button "Publication Details" at bounding box center [426, 465] width 597 height 54
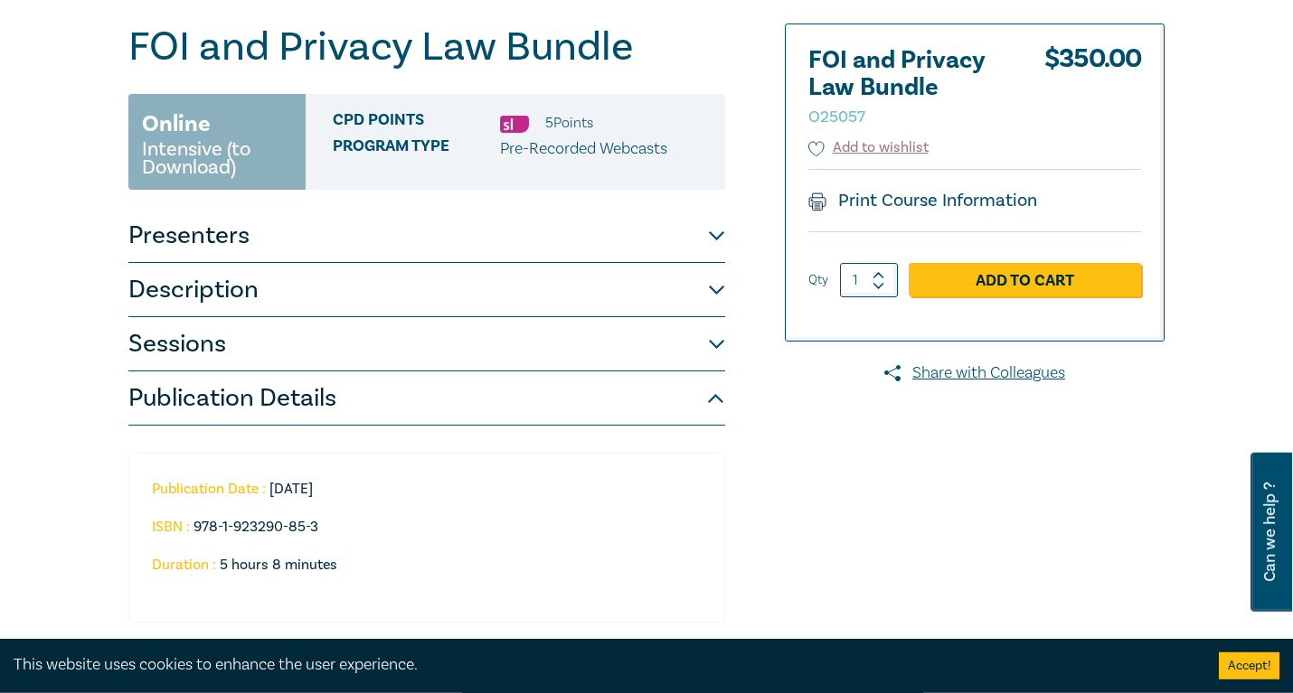
scroll to position [218, 0]
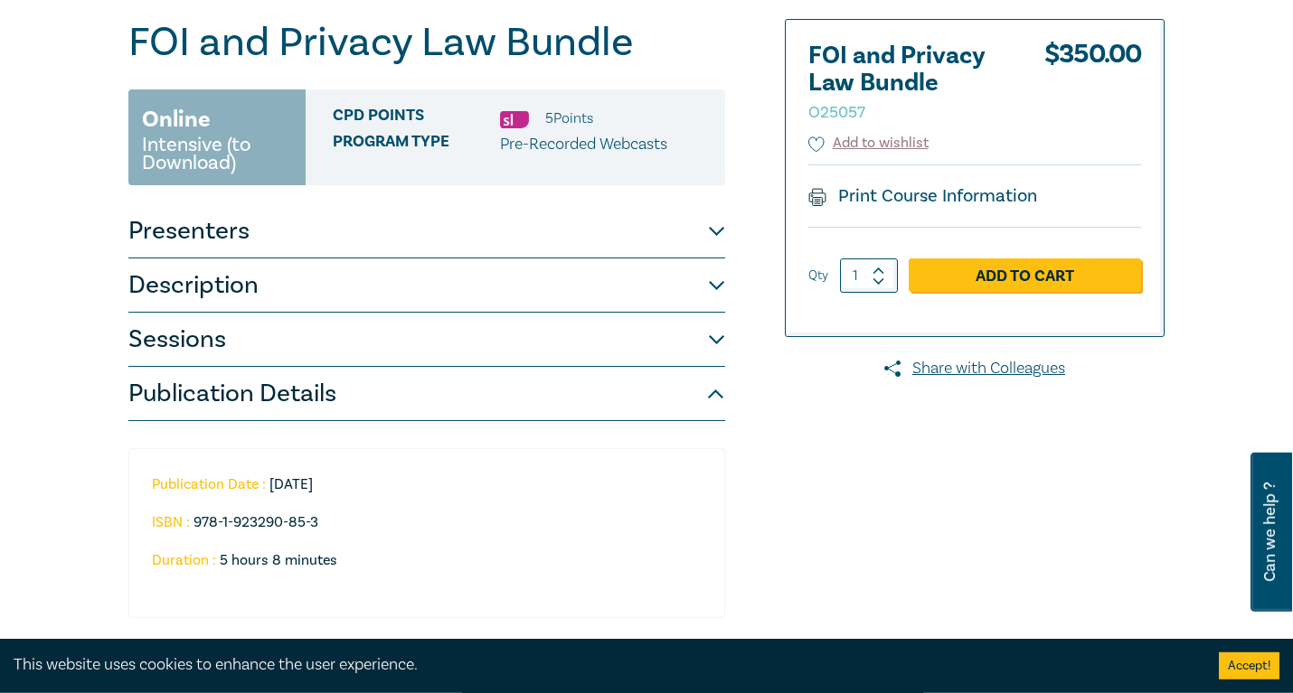
drag, startPoint x: 340, startPoint y: 486, endPoint x: 271, endPoint y: 486, distance: 68.7
click at [271, 486] on li "Publication Date : [DATE]" at bounding box center [419, 484] width 535 height 16
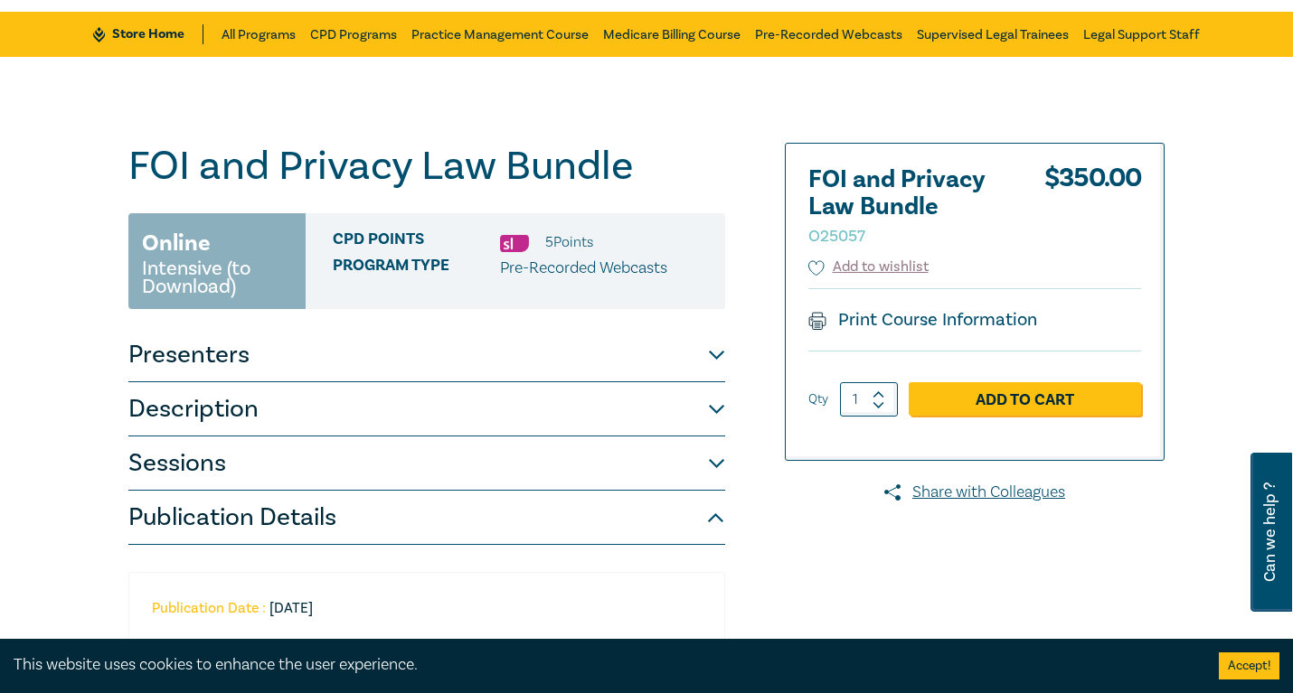
scroll to position [0, 0]
